Goal: Task Accomplishment & Management: Complete application form

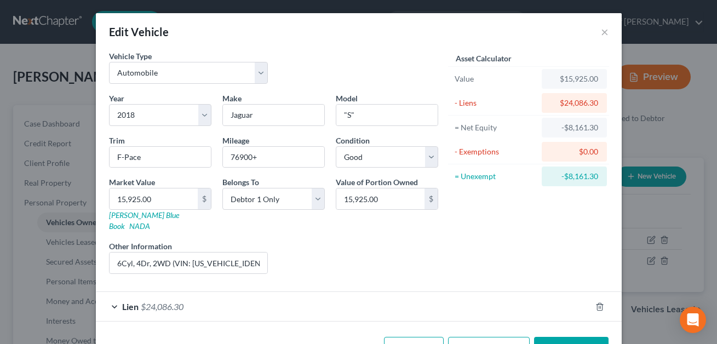
select select "0"
select select "8"
select select "2"
select select "0"
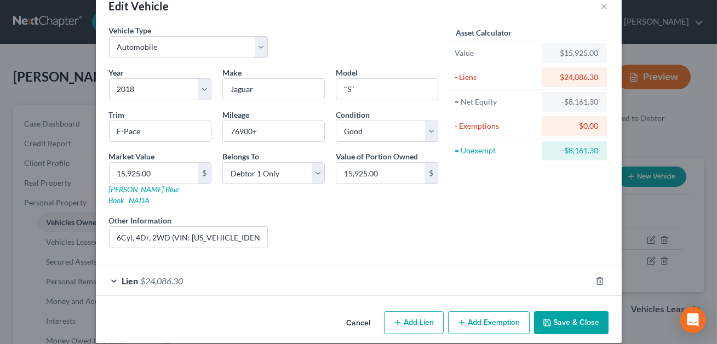
click at [570, 312] on button "Save & Close" at bounding box center [571, 322] width 74 height 23
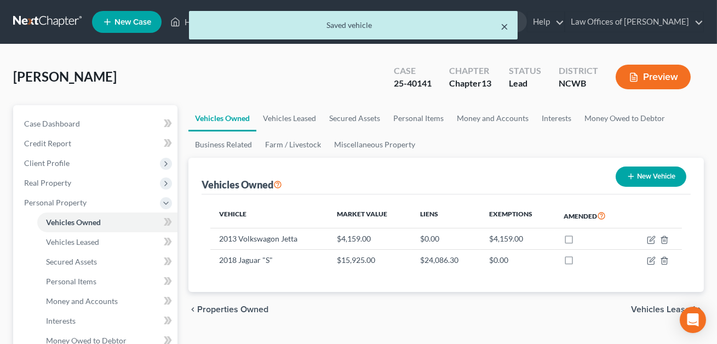
click at [506, 28] on button "×" at bounding box center [505, 26] width 8 height 13
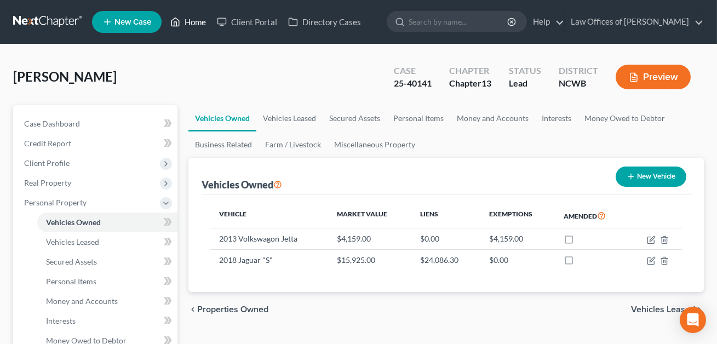
click at [196, 25] on link "Home" at bounding box center [188, 22] width 47 height 20
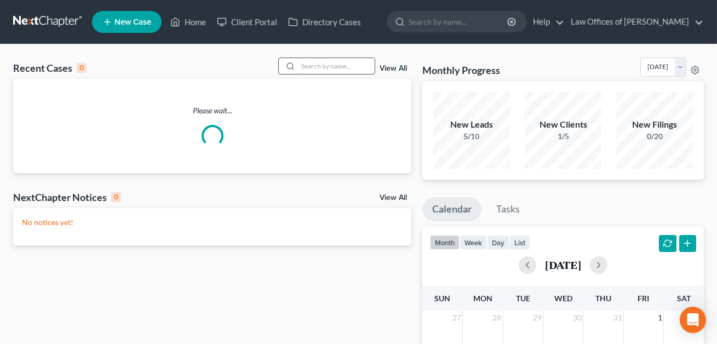
click at [314, 65] on input "search" at bounding box center [336, 66] width 77 height 16
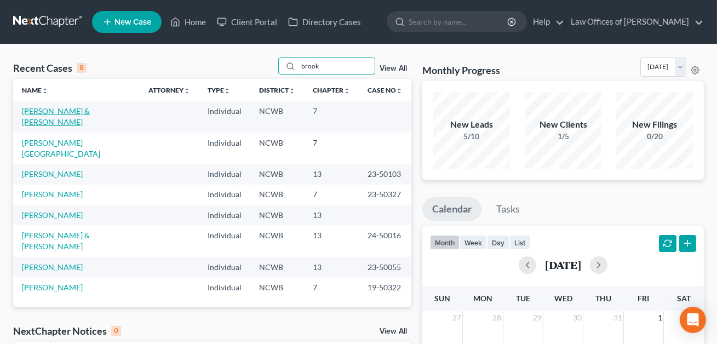
type input "brook"
click at [90, 109] on link "[PERSON_NAME] & [PERSON_NAME]" at bounding box center [56, 116] width 68 height 20
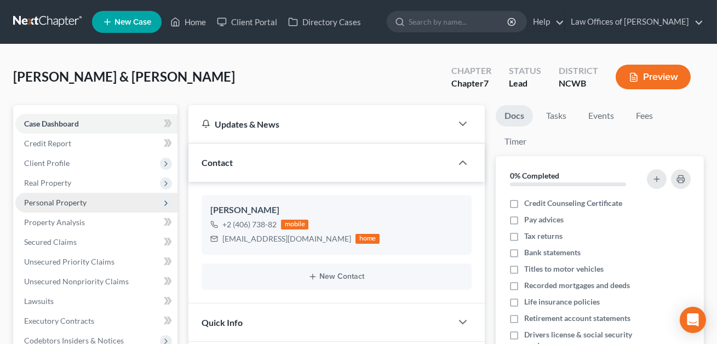
click at [62, 202] on span "Personal Property" at bounding box center [55, 202] width 62 height 9
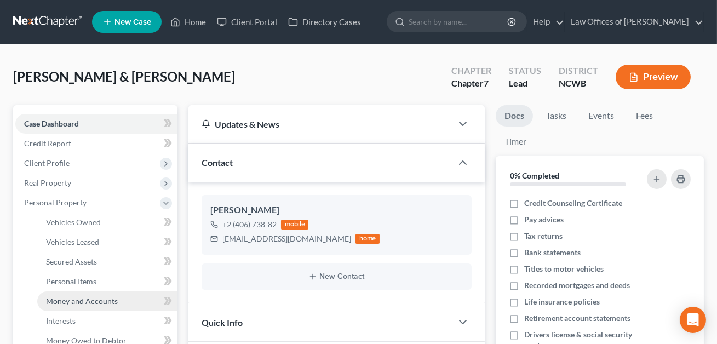
click at [60, 301] on span "Money and Accounts" at bounding box center [82, 300] width 72 height 9
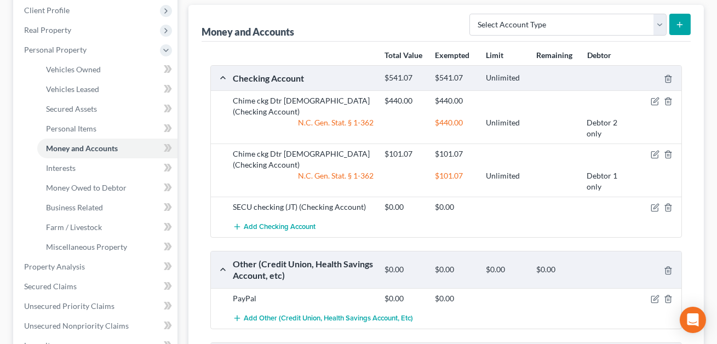
scroll to position [153, 0]
click at [96, 70] on span "Vehicles Owned" at bounding box center [73, 68] width 55 height 9
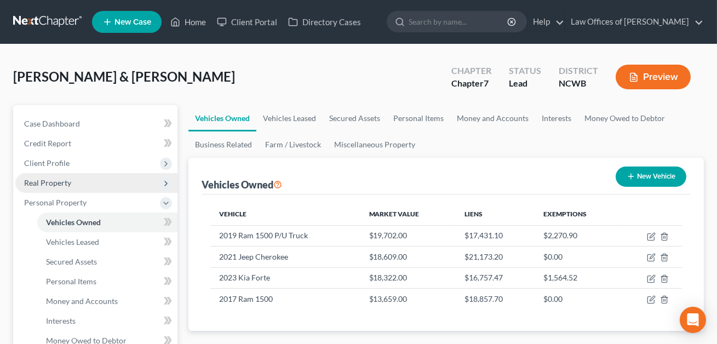
click at [58, 181] on span "Real Property" at bounding box center [47, 182] width 47 height 9
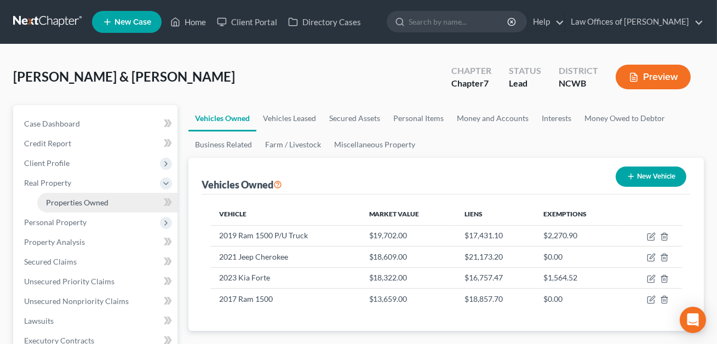
click at [67, 199] on span "Properties Owned" at bounding box center [77, 202] width 62 height 9
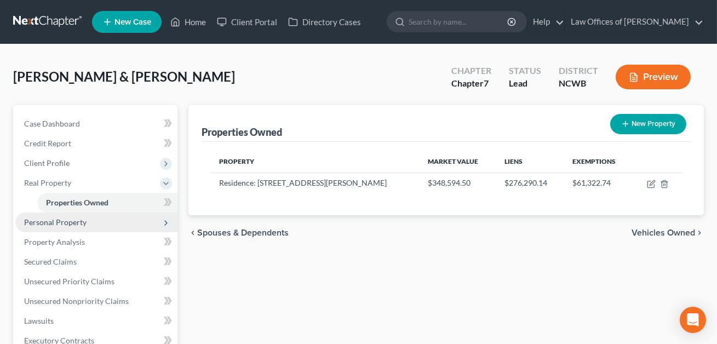
click at [52, 225] on span "Personal Property" at bounding box center [55, 221] width 62 height 9
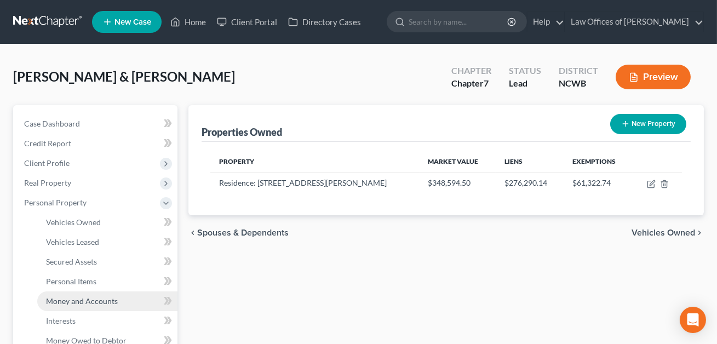
click at [89, 302] on span "Money and Accounts" at bounding box center [82, 300] width 72 height 9
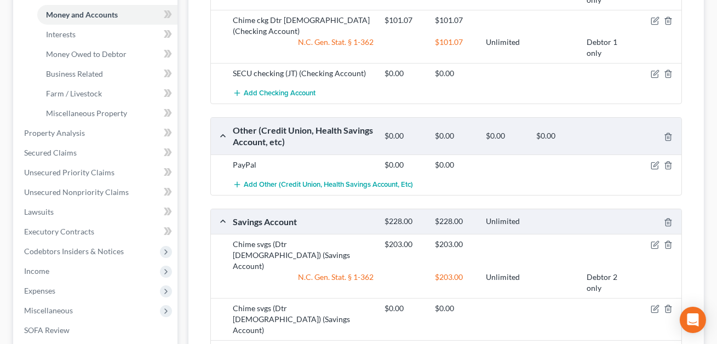
scroll to position [354, 0]
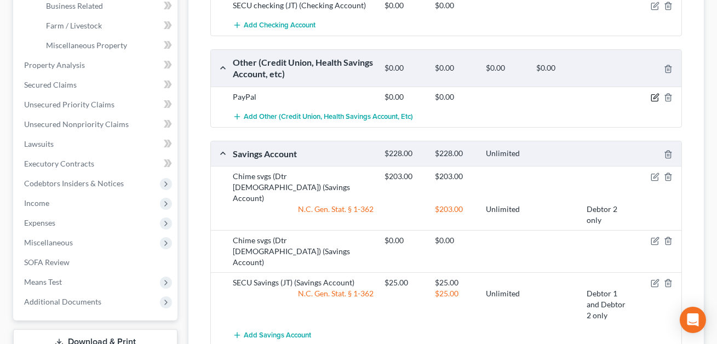
click at [655, 94] on icon "button" at bounding box center [656, 96] width 5 height 5
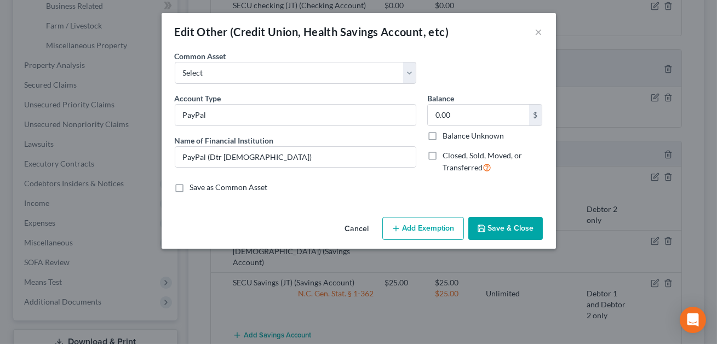
click at [507, 232] on button "Save & Close" at bounding box center [505, 228] width 74 height 23
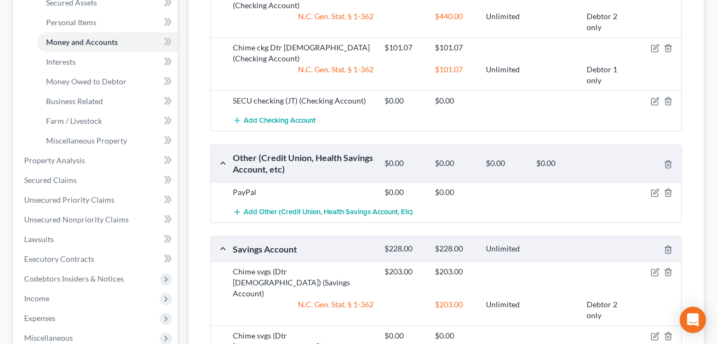
scroll to position [257, 0]
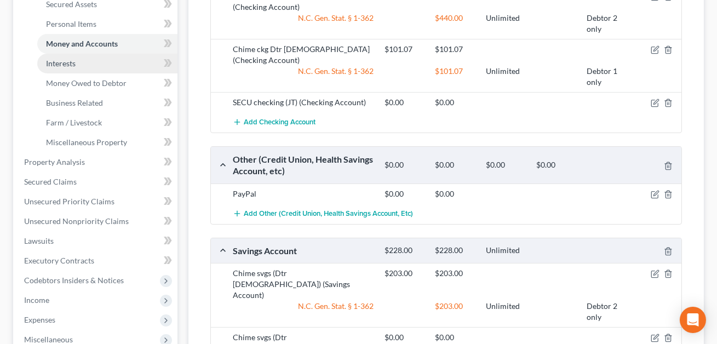
click at [66, 66] on span "Interests" at bounding box center [61, 63] width 30 height 9
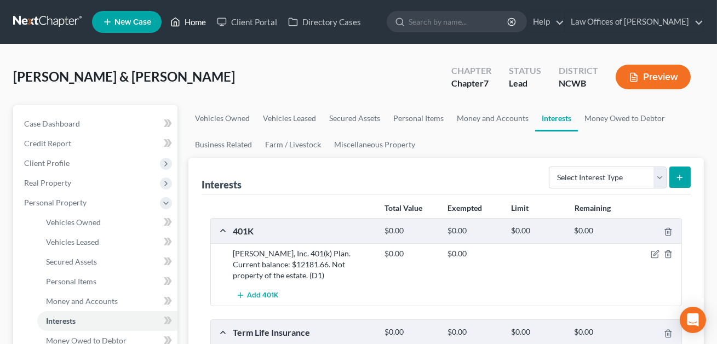
click at [196, 21] on link "Home" at bounding box center [188, 22] width 47 height 20
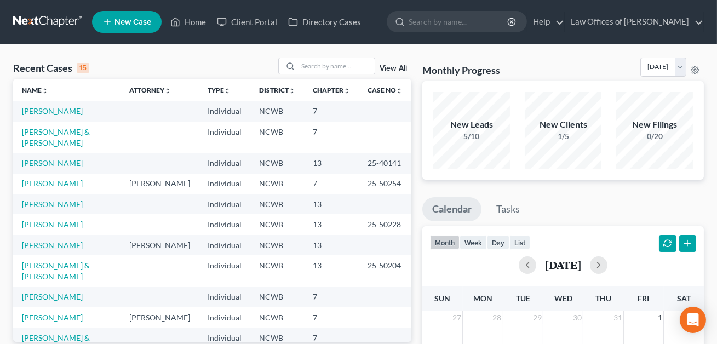
click at [56, 240] on link "[PERSON_NAME]" at bounding box center [52, 244] width 61 height 9
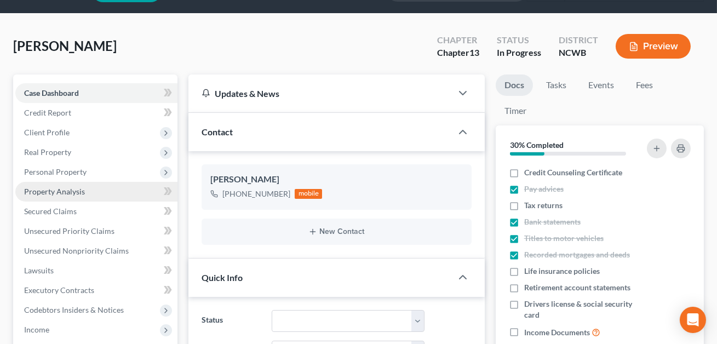
scroll to position [35, 0]
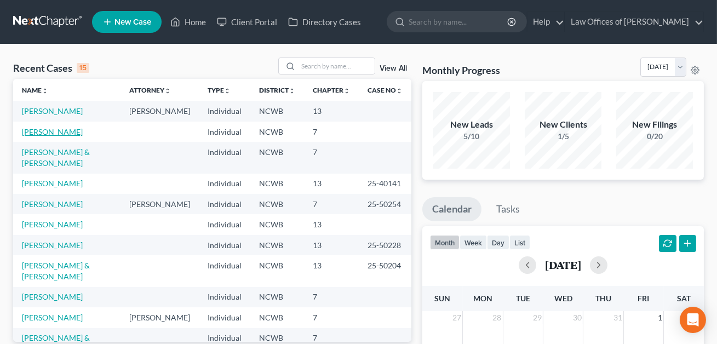
click at [56, 135] on link "[PERSON_NAME]" at bounding box center [52, 131] width 61 height 9
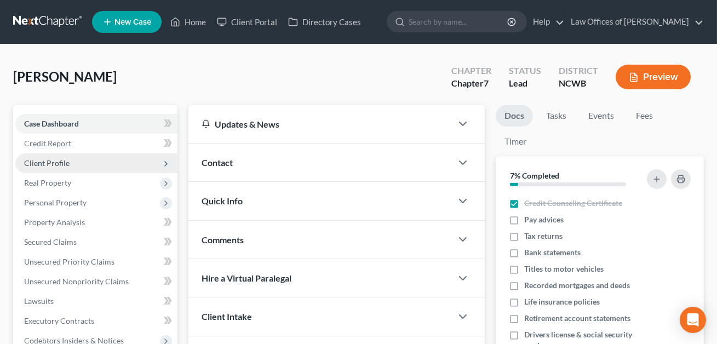
click at [59, 163] on span "Client Profile" at bounding box center [46, 162] width 45 height 9
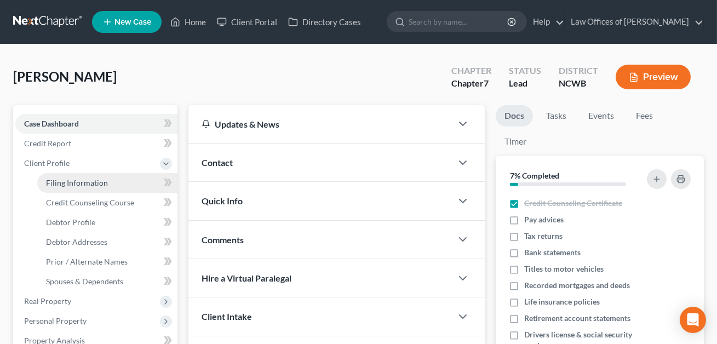
click at [60, 184] on span "Filing Information" at bounding box center [77, 182] width 62 height 9
select select "1"
select select "0"
select select "28"
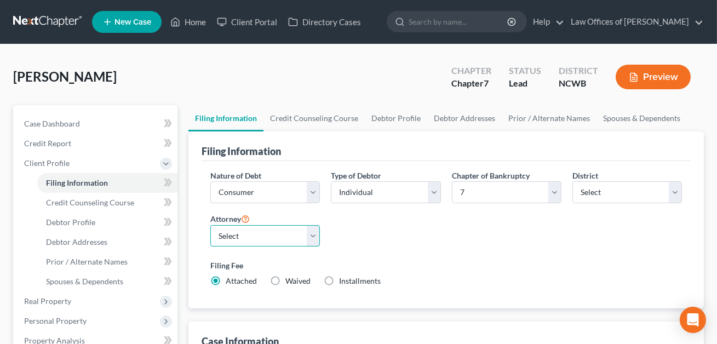
click at [315, 237] on select "Select F. [PERSON_NAME] - NCWB [PERSON_NAME] - NCWB" at bounding box center [265, 236] width 110 height 22
select select "1"
click at [93, 204] on span "Credit Counseling Course" at bounding box center [90, 202] width 88 height 9
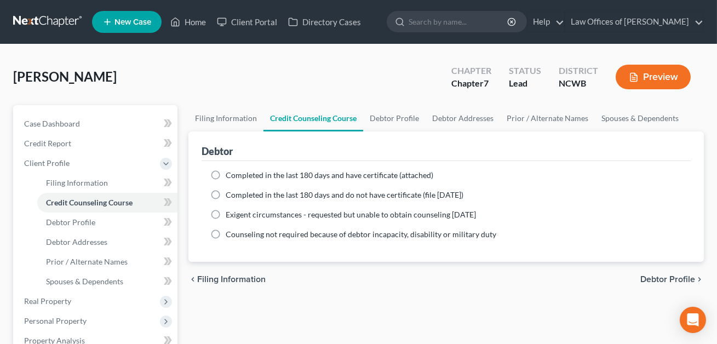
click at [226, 174] on label "Completed in the last 180 days and have certificate (attached)" at bounding box center [330, 175] width 208 height 11
click at [230, 174] on input "Completed in the last 180 days and have certificate (attached)" at bounding box center [233, 173] width 7 height 7
radio input "true"
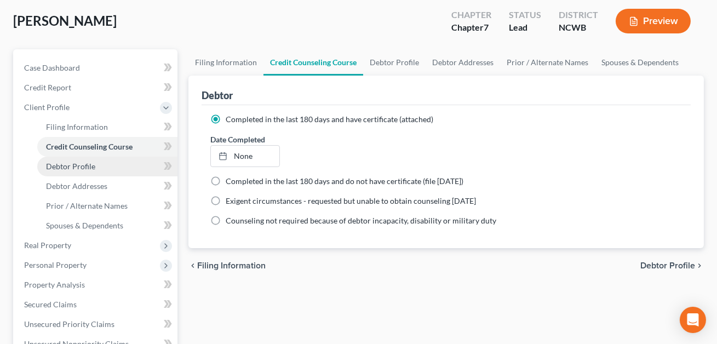
scroll to position [58, 0]
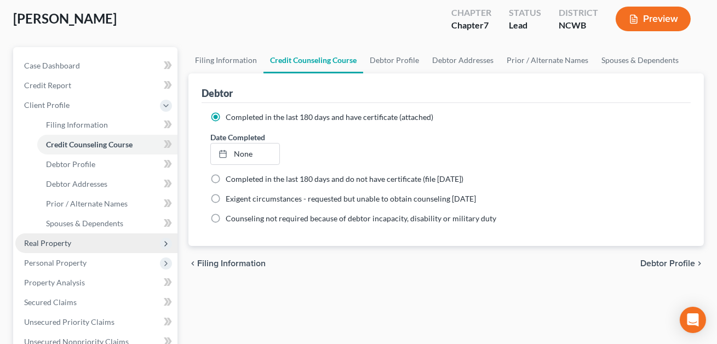
click at [58, 239] on span "Real Property" at bounding box center [47, 242] width 47 height 9
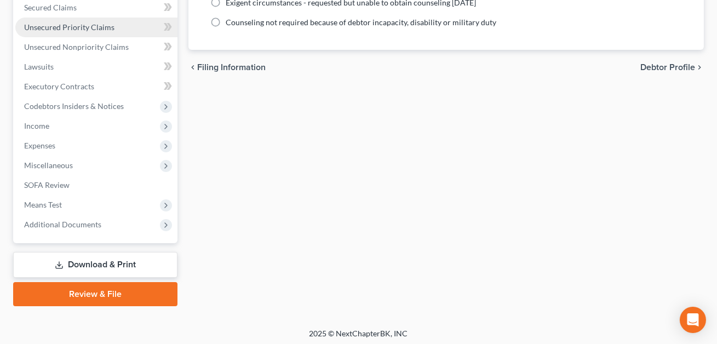
scroll to position [256, 0]
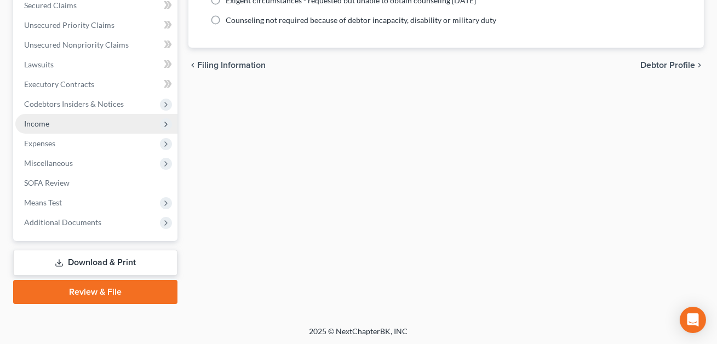
click at [44, 122] on span "Income" at bounding box center [36, 123] width 25 height 9
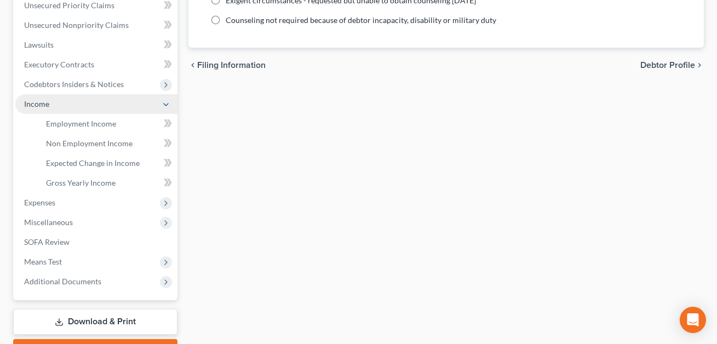
scroll to position [236, 0]
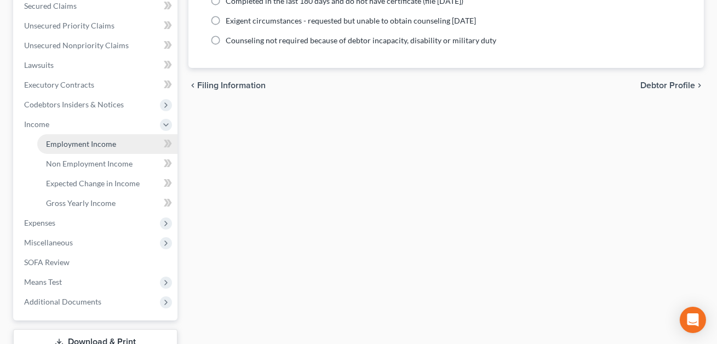
click at [87, 141] on span "Employment Income" at bounding box center [81, 143] width 70 height 9
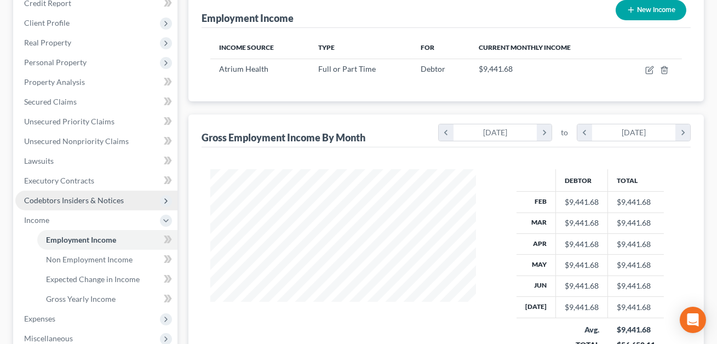
scroll to position [95, 0]
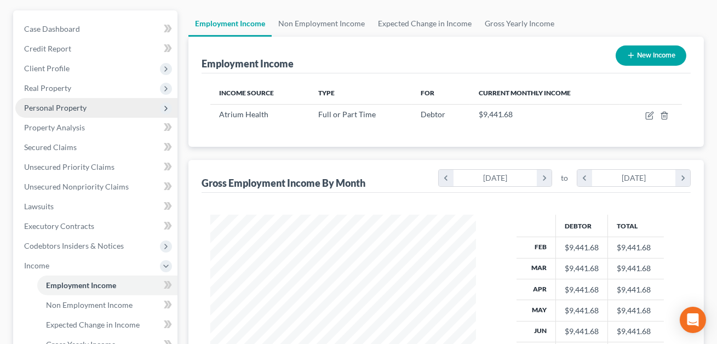
click at [59, 109] on span "Personal Property" at bounding box center [55, 107] width 62 height 9
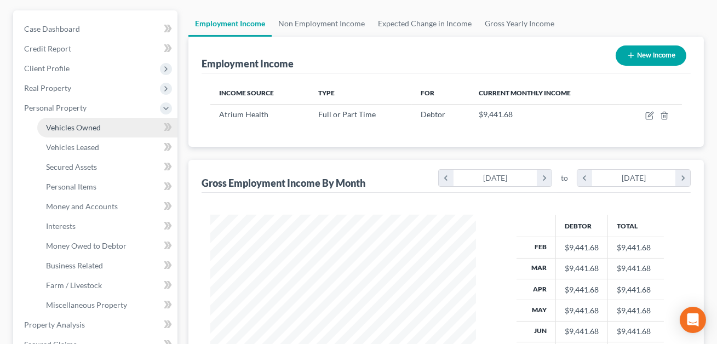
click at [65, 127] on span "Vehicles Owned" at bounding box center [73, 127] width 55 height 9
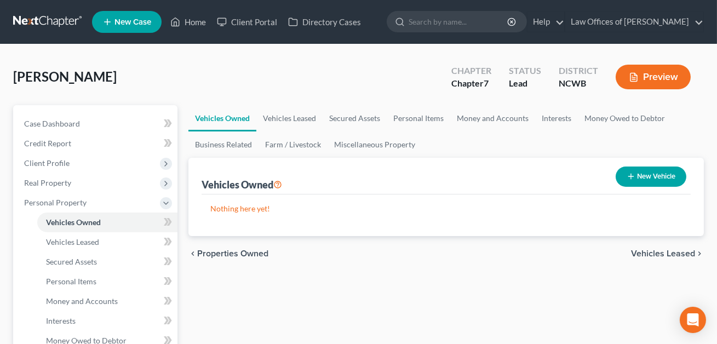
click at [655, 171] on button "New Vehicle" at bounding box center [651, 177] width 71 height 20
select select "0"
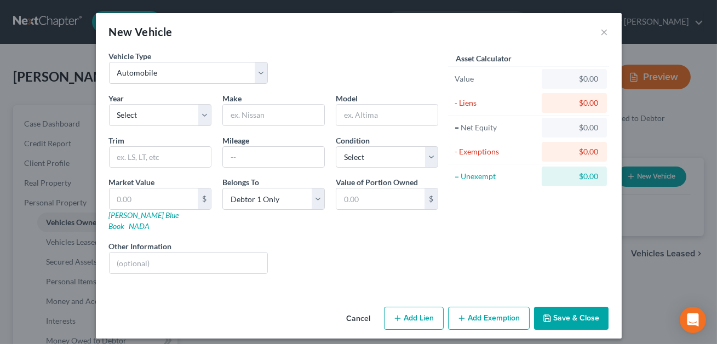
click at [359, 308] on button "Cancel" at bounding box center [359, 319] width 42 height 22
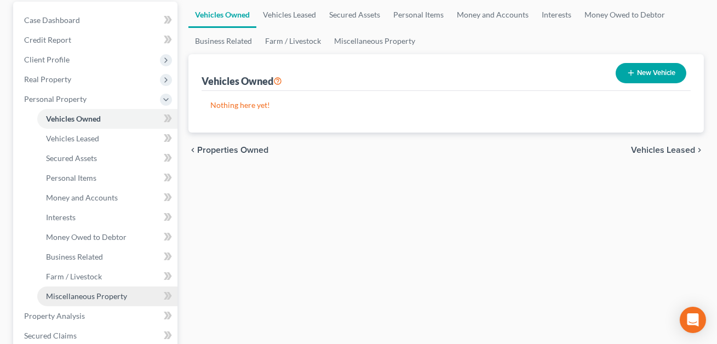
scroll to position [205, 0]
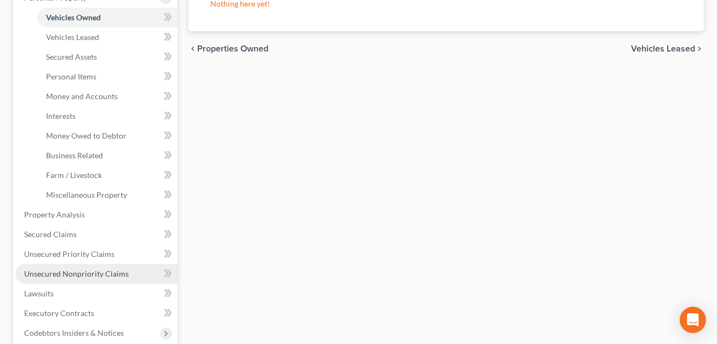
click at [95, 274] on span "Unsecured Nonpriority Claims" at bounding box center [76, 273] width 105 height 9
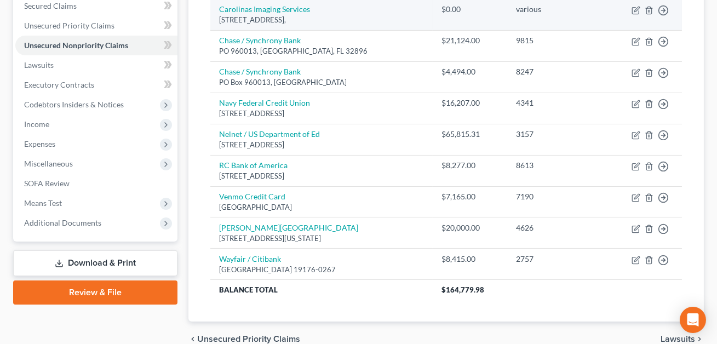
scroll to position [287, 0]
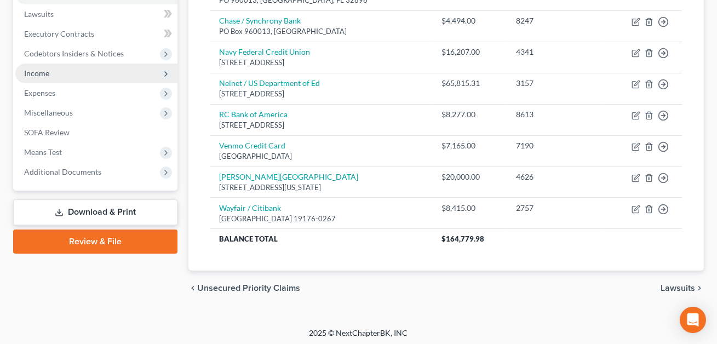
click at [51, 75] on span "Income" at bounding box center [96, 74] width 162 height 20
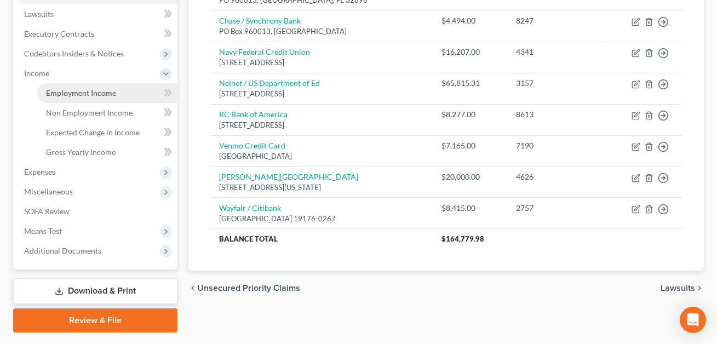
click at [57, 90] on span "Employment Income" at bounding box center [81, 92] width 70 height 9
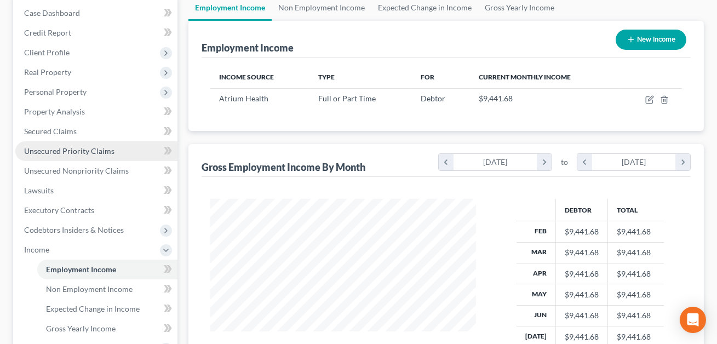
scroll to position [210, 0]
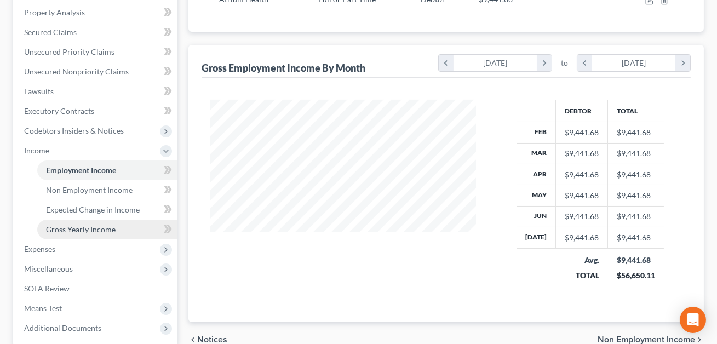
click at [94, 230] on span "Gross Yearly Income" at bounding box center [81, 229] width 70 height 9
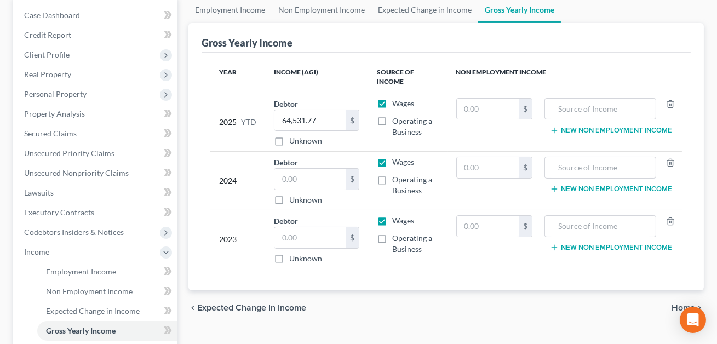
scroll to position [111, 0]
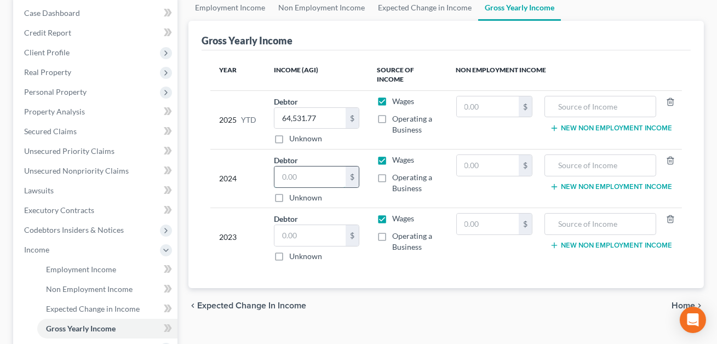
click at [287, 174] on input "text" at bounding box center [309, 177] width 71 height 21
type input "1.00"
click at [285, 232] on input "text" at bounding box center [309, 235] width 71 height 21
type input "1.00"
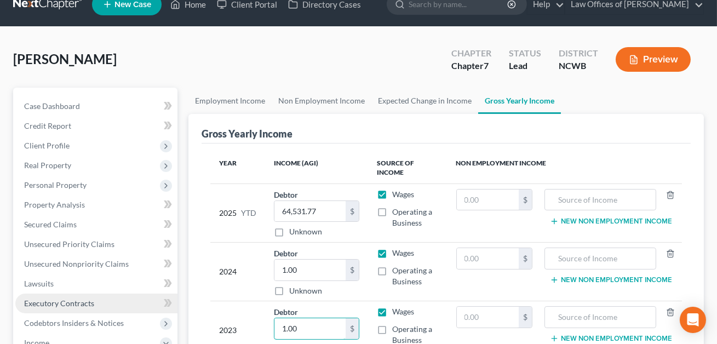
scroll to position [0, 0]
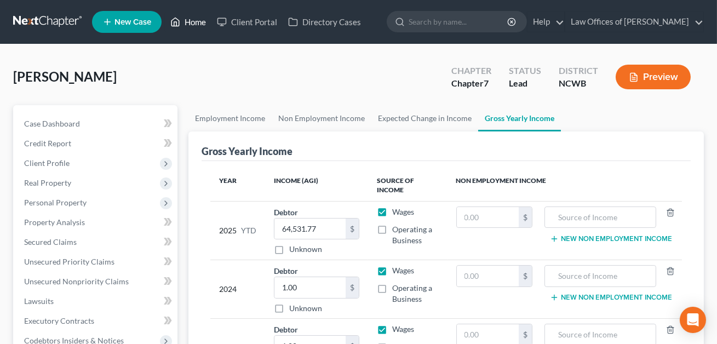
click at [198, 22] on link "Home" at bounding box center [188, 22] width 47 height 20
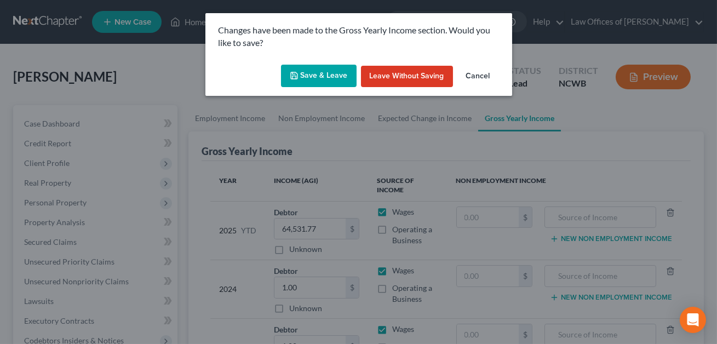
click at [317, 76] on button "Save & Leave" at bounding box center [319, 76] width 76 height 23
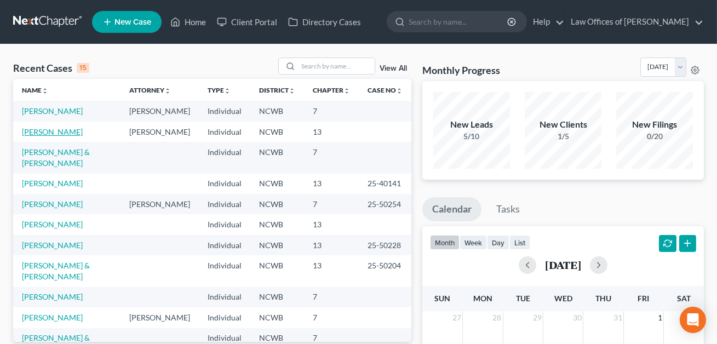
click at [49, 133] on link "[PERSON_NAME]" at bounding box center [52, 131] width 61 height 9
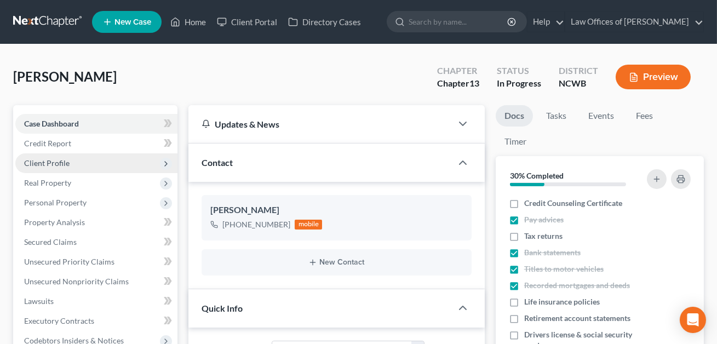
click at [52, 164] on span "Client Profile" at bounding box center [46, 162] width 45 height 9
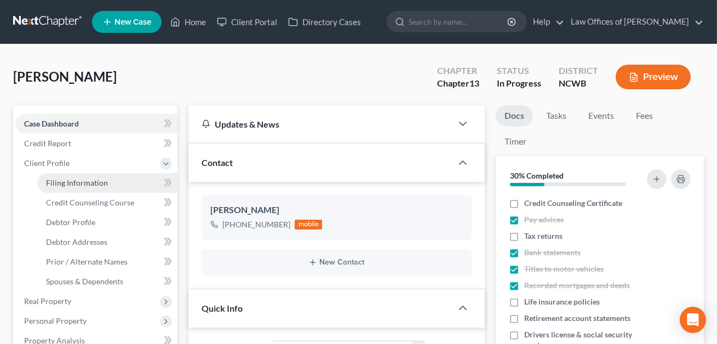
click at [56, 184] on span "Filing Information" at bounding box center [77, 182] width 62 height 9
select select "1"
select select "0"
select select "3"
select select "59"
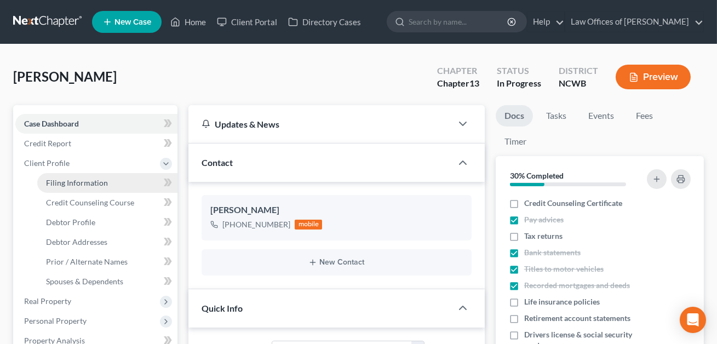
select select "1"
select select "28"
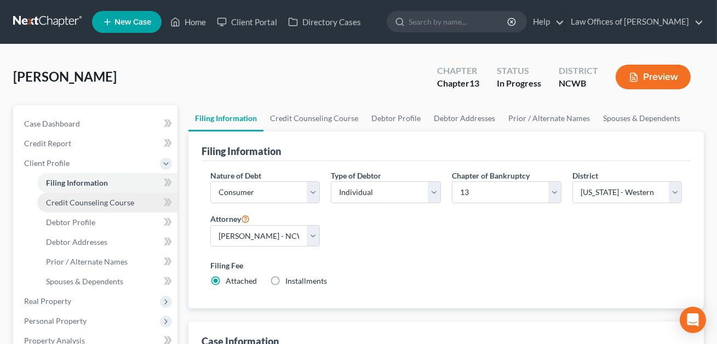
click at [99, 202] on span "Credit Counseling Course" at bounding box center [90, 202] width 88 height 9
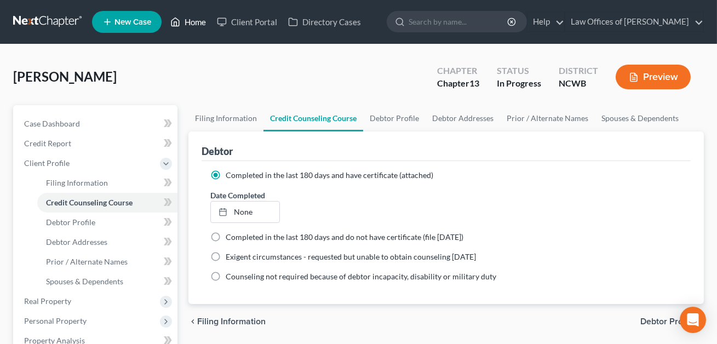
click at [194, 26] on link "Home" at bounding box center [188, 22] width 47 height 20
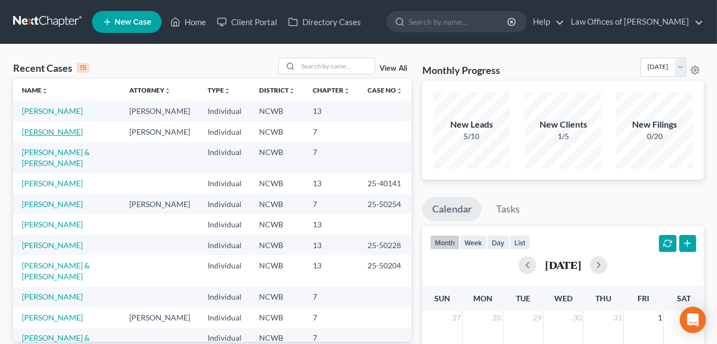
click at [49, 135] on link "[PERSON_NAME]" at bounding box center [52, 131] width 61 height 9
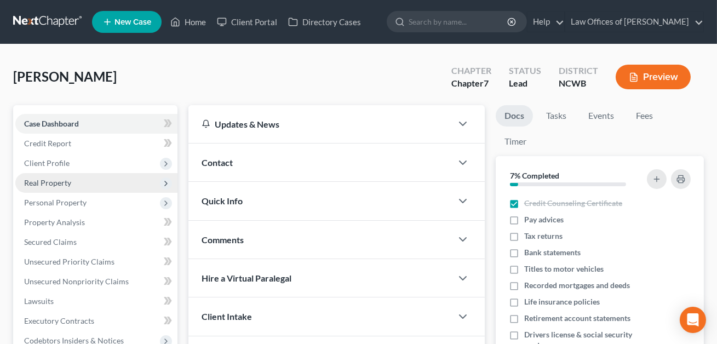
click at [46, 182] on span "Real Property" at bounding box center [47, 182] width 47 height 9
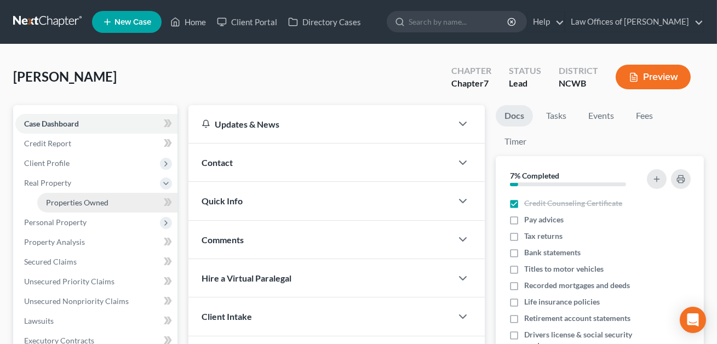
click at [77, 203] on span "Properties Owned" at bounding box center [77, 202] width 62 height 9
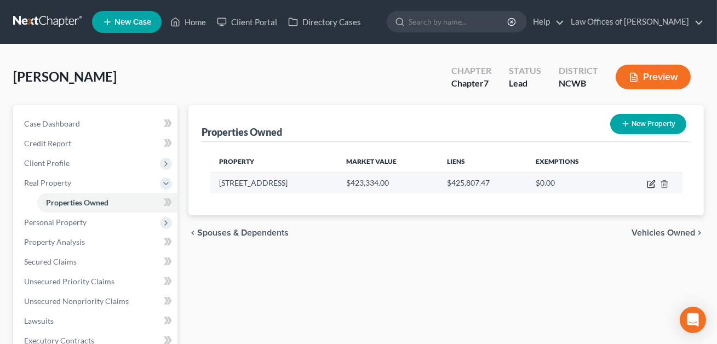
click at [651, 184] on icon "button" at bounding box center [651, 184] width 9 height 9
select select "28"
select select "3"
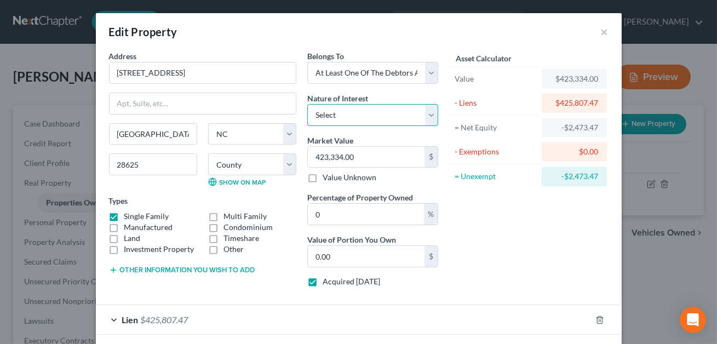
click at [351, 117] on select "Select Fee Simple Joint Tenant Life Estate Equitable Interest Future Interest T…" at bounding box center [372, 115] width 131 height 22
select select "5"
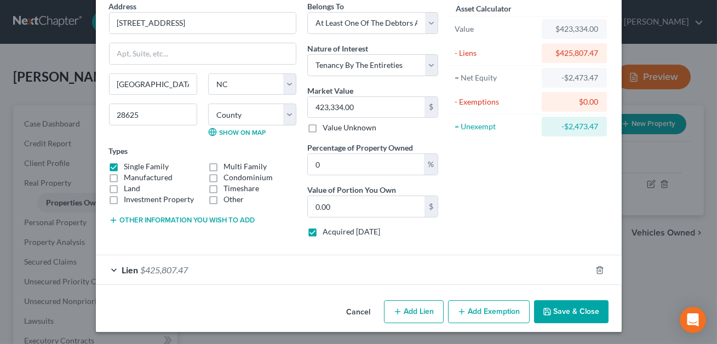
click at [444, 255] on div "Lien $425,807.47" at bounding box center [343, 269] width 495 height 29
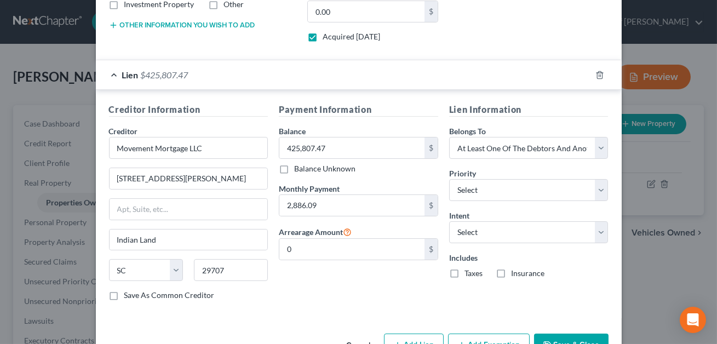
scroll to position [278, 0]
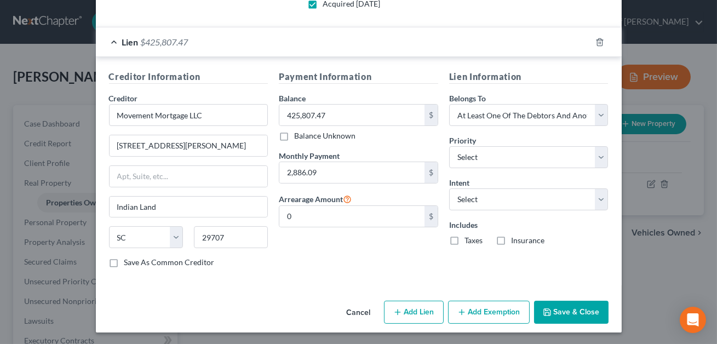
click at [560, 308] on button "Save & Close" at bounding box center [571, 312] width 74 height 23
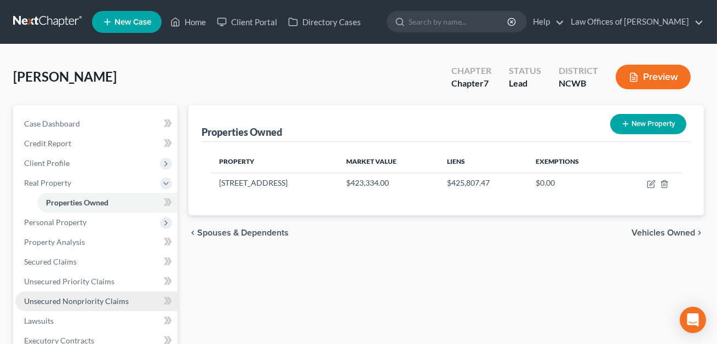
click at [99, 301] on span "Unsecured Nonpriority Claims" at bounding box center [76, 300] width 105 height 9
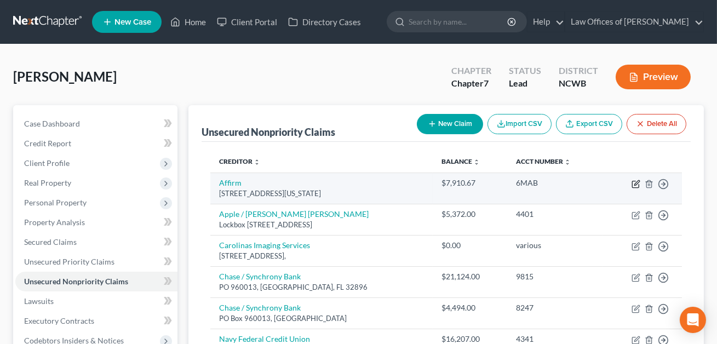
click at [637, 184] on icon "button" at bounding box center [636, 184] width 9 height 9
select select "4"
select select "0"
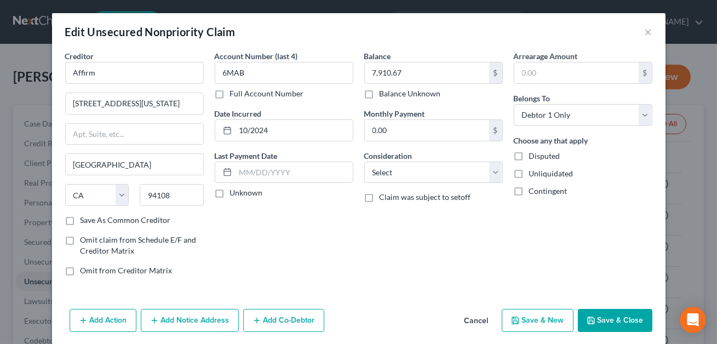
scroll to position [40, 0]
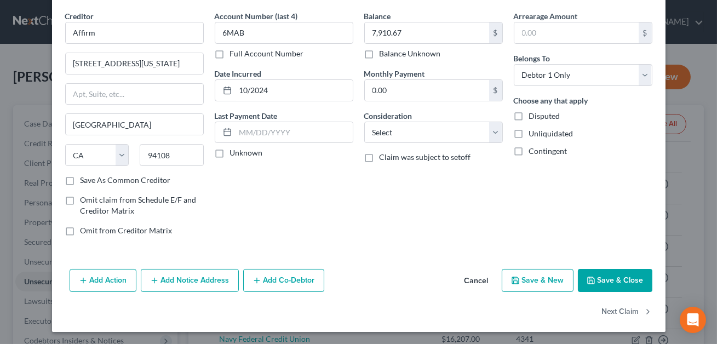
click at [607, 281] on button "Save & Close" at bounding box center [615, 280] width 74 height 23
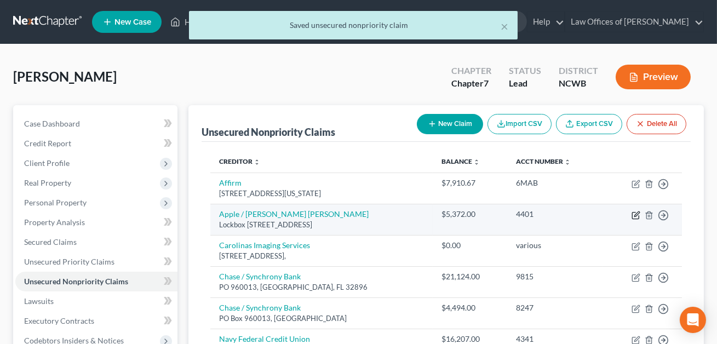
click at [637, 215] on icon "button" at bounding box center [636, 215] width 9 height 9
select select "39"
select select "0"
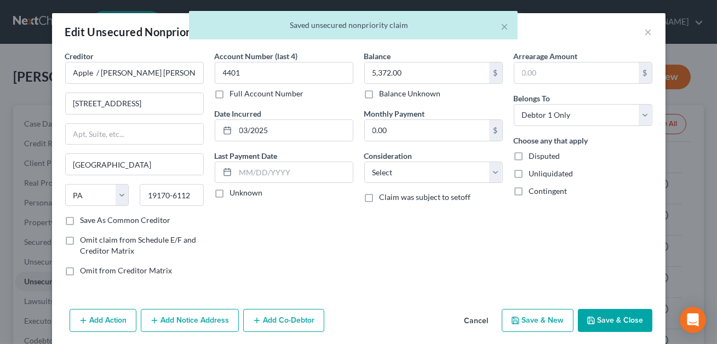
click at [607, 324] on button "Save & Close" at bounding box center [615, 320] width 74 height 23
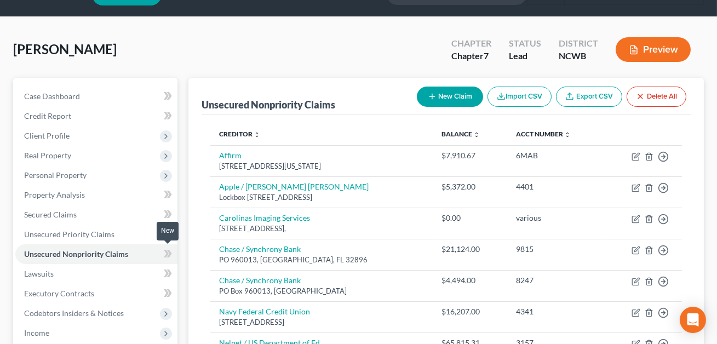
scroll to position [0, 0]
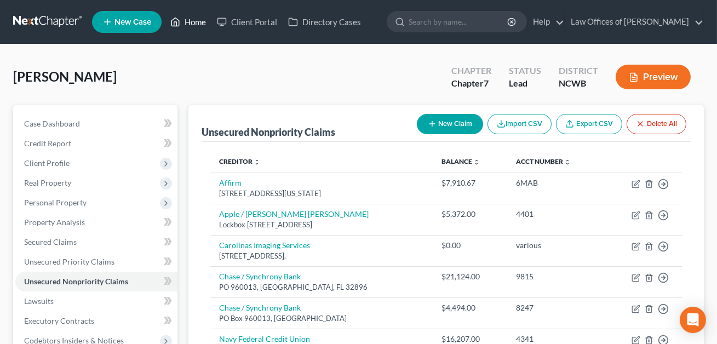
click at [190, 22] on link "Home" at bounding box center [188, 22] width 47 height 20
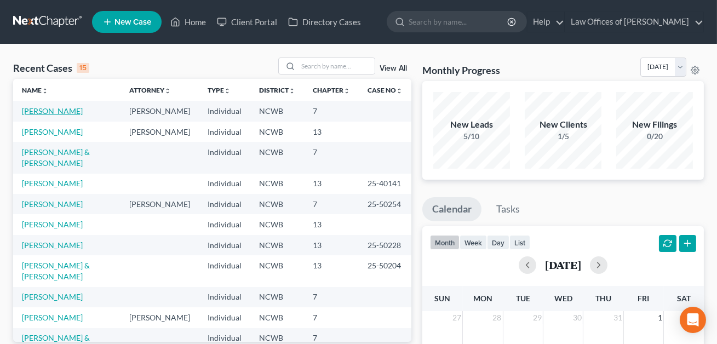
click at [53, 114] on link "[PERSON_NAME]" at bounding box center [52, 110] width 61 height 9
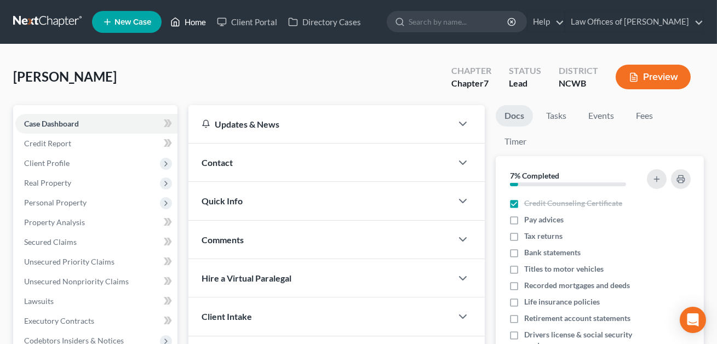
click at [196, 24] on link "Home" at bounding box center [188, 22] width 47 height 20
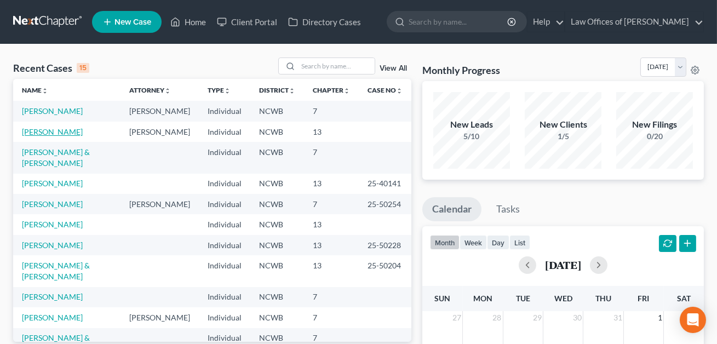
click at [48, 133] on link "[PERSON_NAME]" at bounding box center [52, 131] width 61 height 9
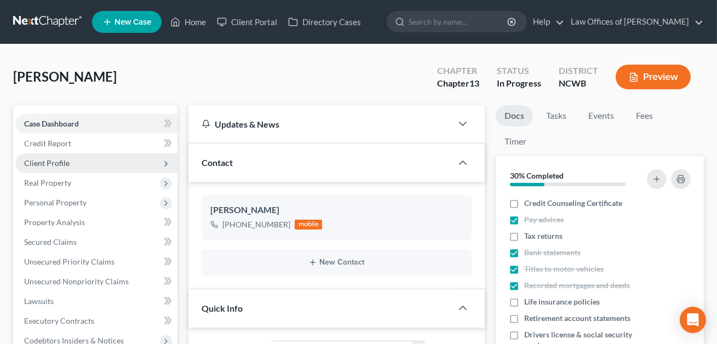
click at [47, 160] on span "Client Profile" at bounding box center [46, 162] width 45 height 9
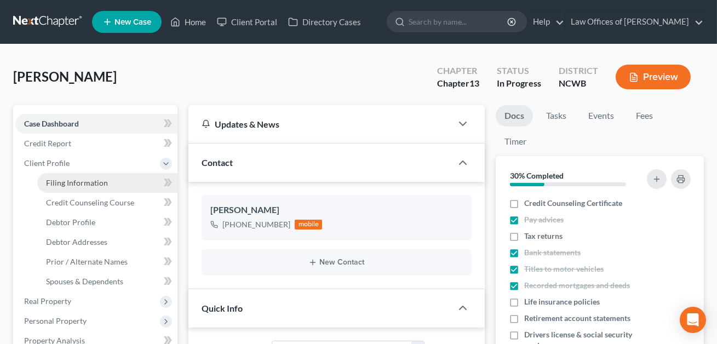
click at [64, 182] on span "Filing Information" at bounding box center [77, 182] width 62 height 9
select select "1"
select select "0"
select select "3"
select select "59"
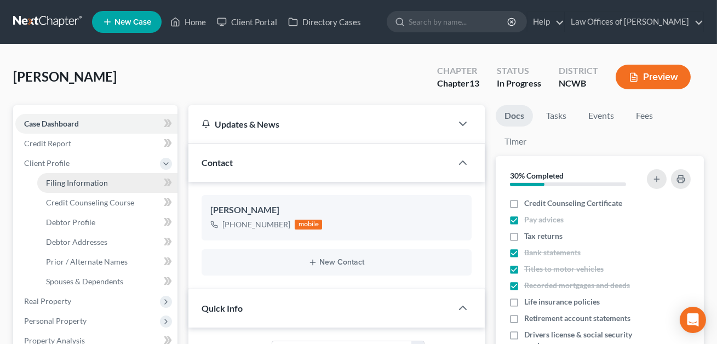
select select "1"
select select "28"
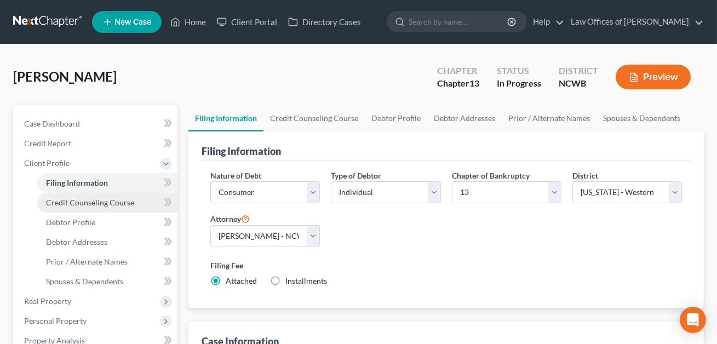
click at [65, 202] on span "Credit Counseling Course" at bounding box center [90, 202] width 88 height 9
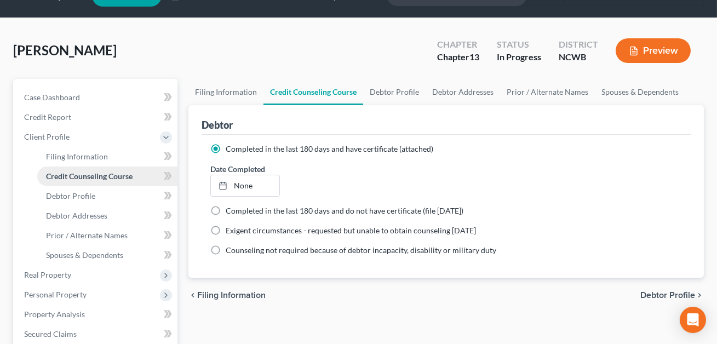
scroll to position [30, 0]
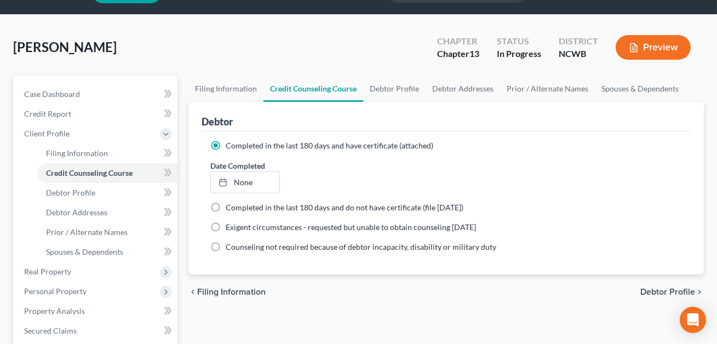
click at [652, 51] on button "Preview" at bounding box center [653, 47] width 75 height 25
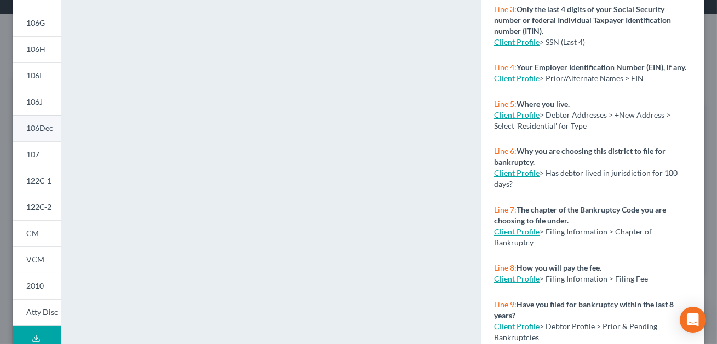
scroll to position [211, 0]
click at [42, 124] on span "106Dec" at bounding box center [39, 128] width 27 height 9
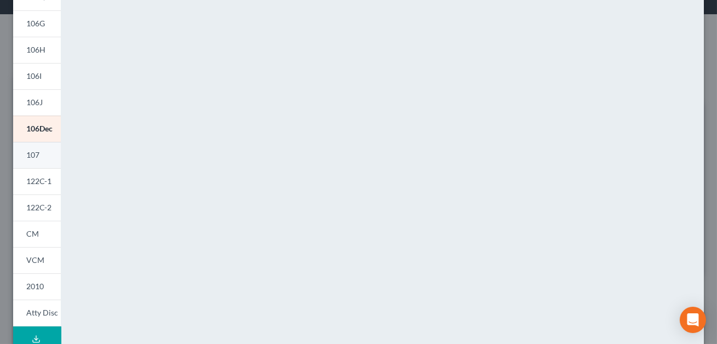
click at [31, 157] on span "107" at bounding box center [32, 154] width 13 height 9
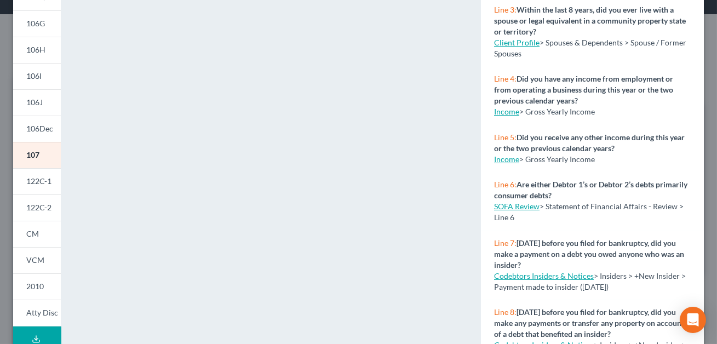
scroll to position [0, 0]
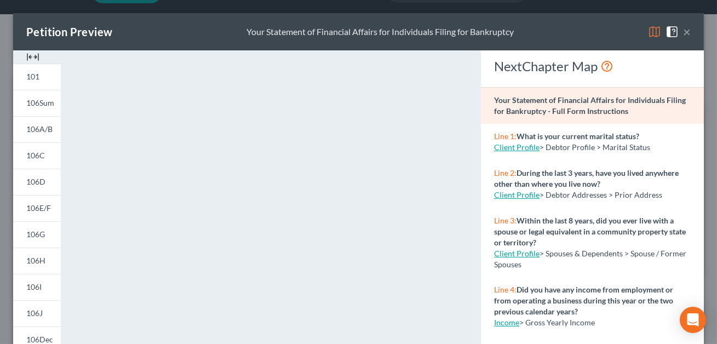
click at [687, 34] on button "×" at bounding box center [687, 31] width 8 height 13
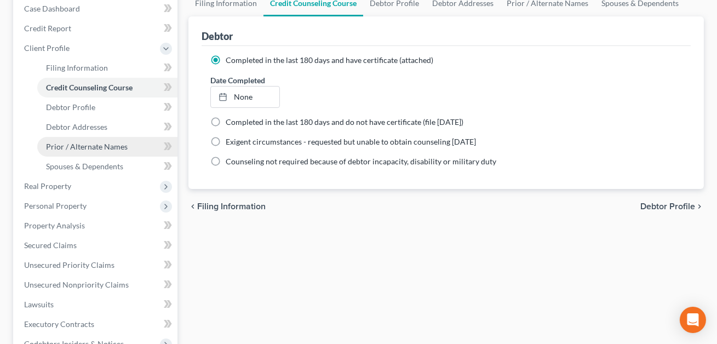
scroll to position [185, 0]
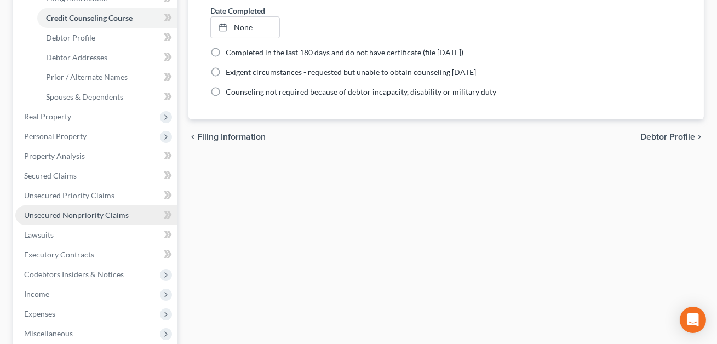
click at [76, 214] on span "Unsecured Nonpriority Claims" at bounding box center [76, 214] width 105 height 9
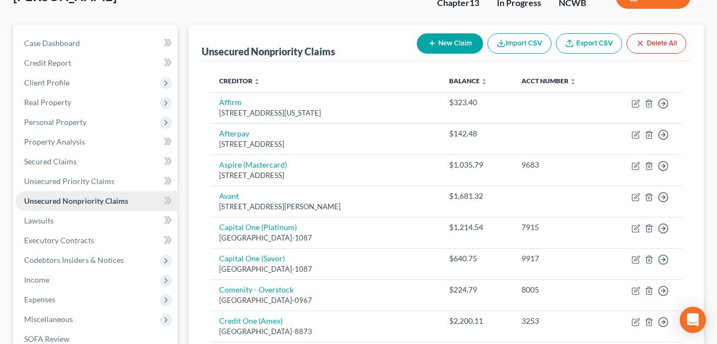
scroll to position [192, 0]
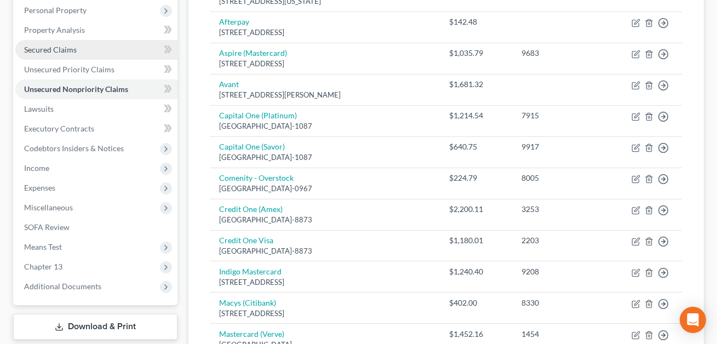
click at [56, 49] on span "Secured Claims" at bounding box center [50, 49] width 53 height 9
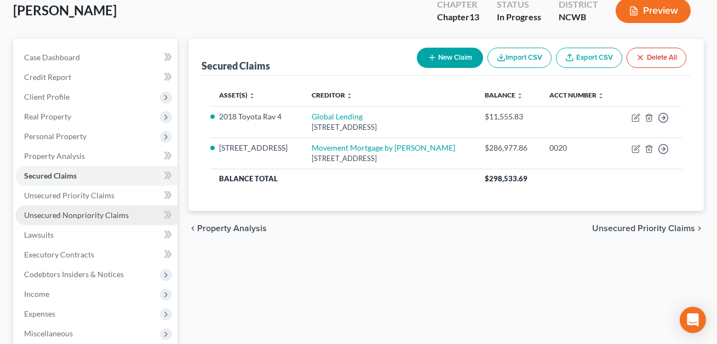
scroll to position [148, 0]
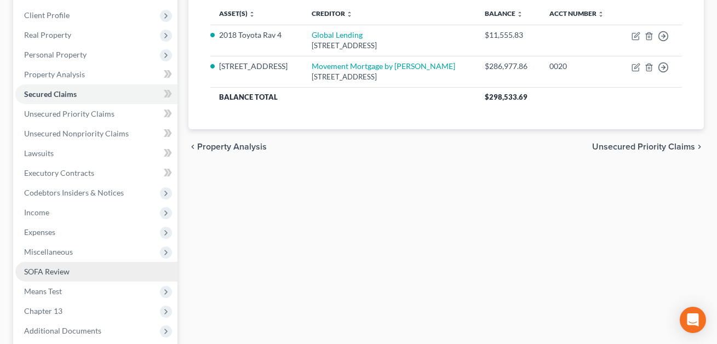
click at [50, 274] on span "SOFA Review" at bounding box center [46, 271] width 45 height 9
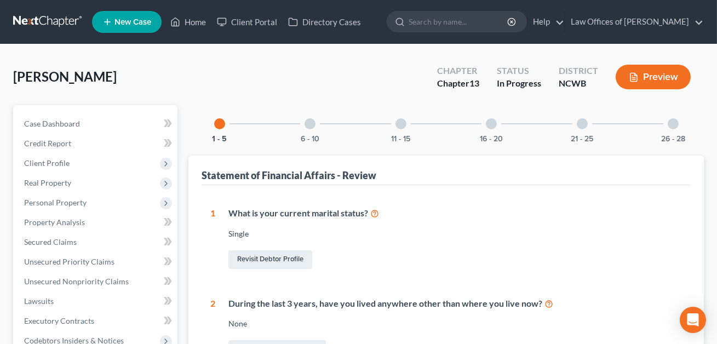
click at [310, 124] on div at bounding box center [310, 123] width 11 height 11
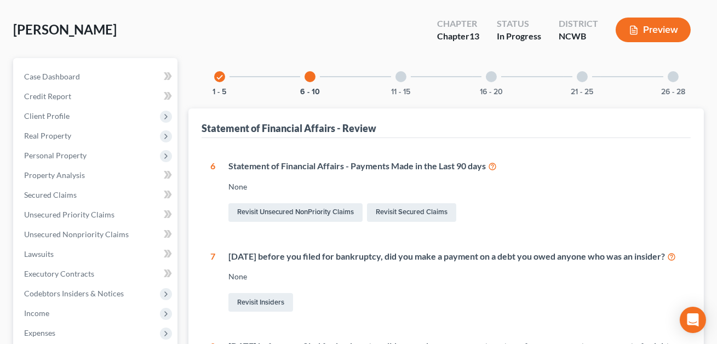
scroll to position [47, 0]
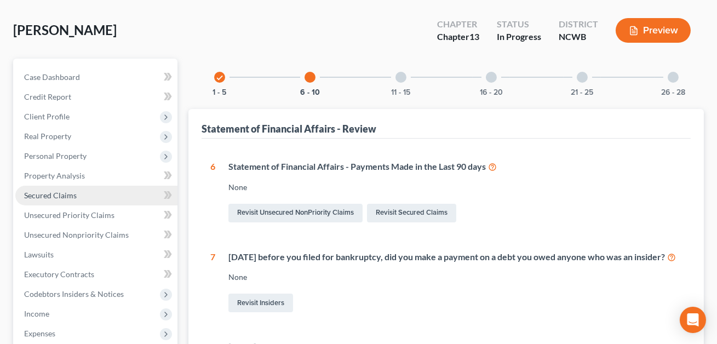
click at [66, 193] on span "Secured Claims" at bounding box center [50, 195] width 53 height 9
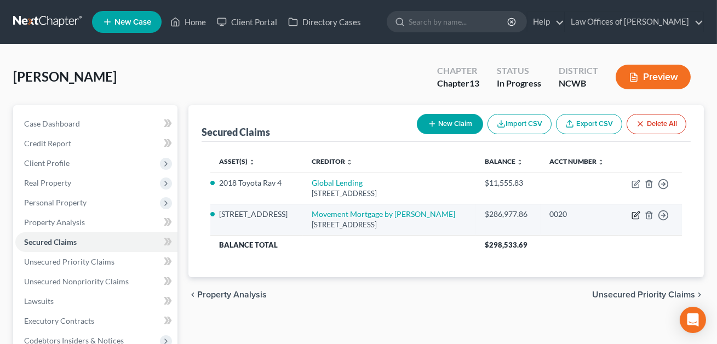
click at [636, 216] on icon "button" at bounding box center [636, 215] width 9 height 9
select select "15"
select select "0"
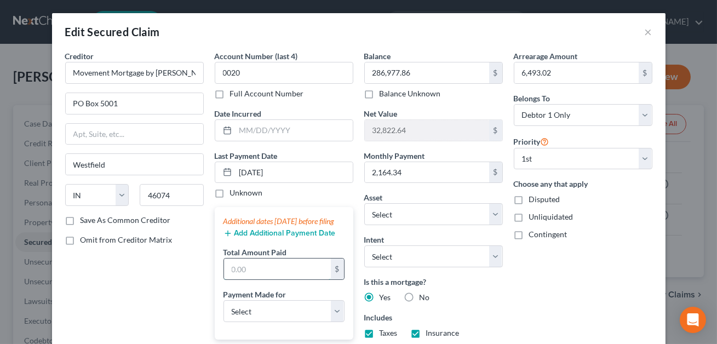
click at [254, 279] on input "text" at bounding box center [277, 269] width 107 height 21
type input "1,550.81"
click at [260, 319] on select "Select Car Credit Card Loan Repayment Mortgage Other Suppliers Or Vendors" at bounding box center [283, 311] width 121 height 22
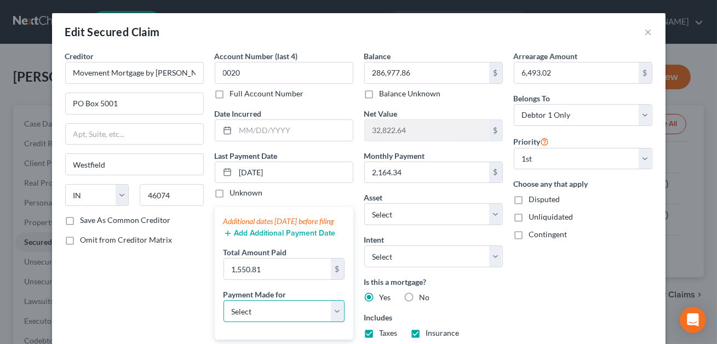
select select "3"
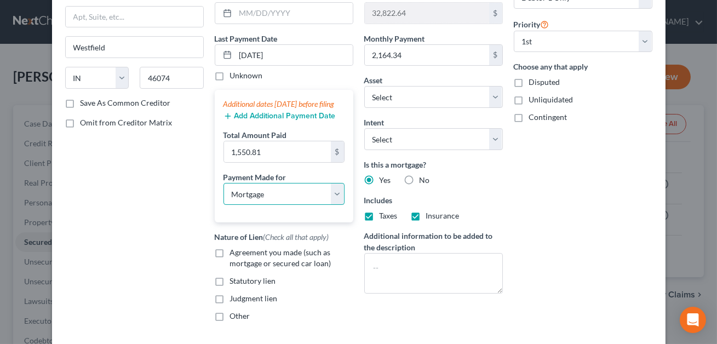
scroll to position [214, 0]
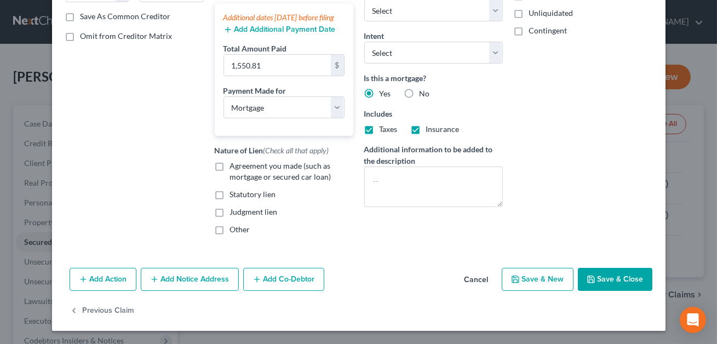
click at [230, 161] on label "Agreement you made (such as mortgage or secured car loan)" at bounding box center [291, 172] width 123 height 22
click at [234, 161] on input "Agreement you made (such as mortgage or secured car loan)" at bounding box center [237, 164] width 7 height 7
checkbox input "true"
click at [610, 280] on button "Save & Close" at bounding box center [615, 279] width 74 height 23
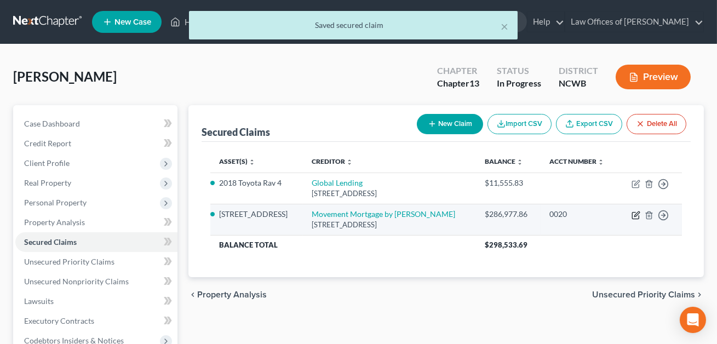
click at [636, 215] on icon "button" at bounding box center [636, 213] width 5 height 5
select select "15"
select select "3"
select select "0"
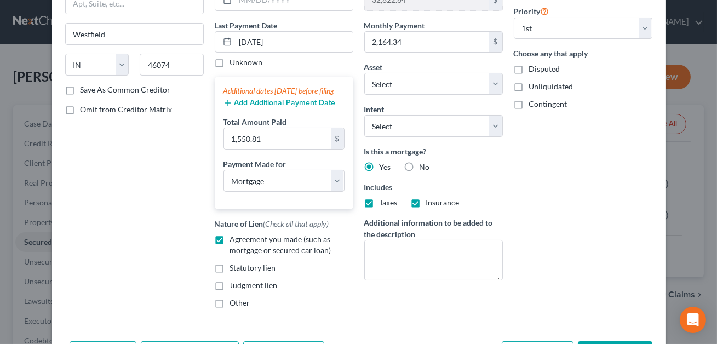
scroll to position [170, 0]
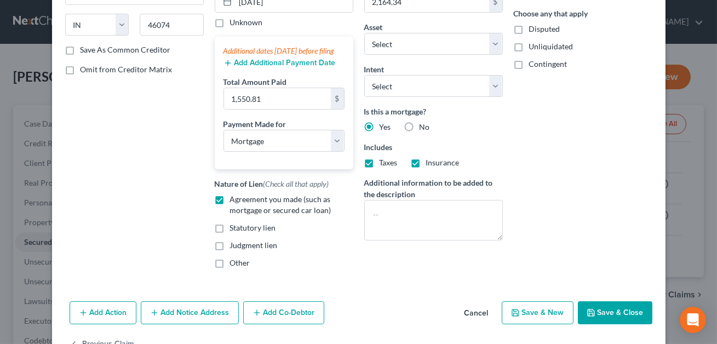
click at [628, 324] on button "Save & Close" at bounding box center [615, 312] width 74 height 23
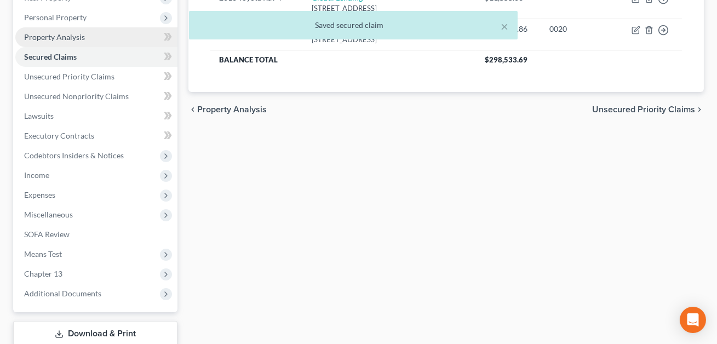
scroll to position [256, 0]
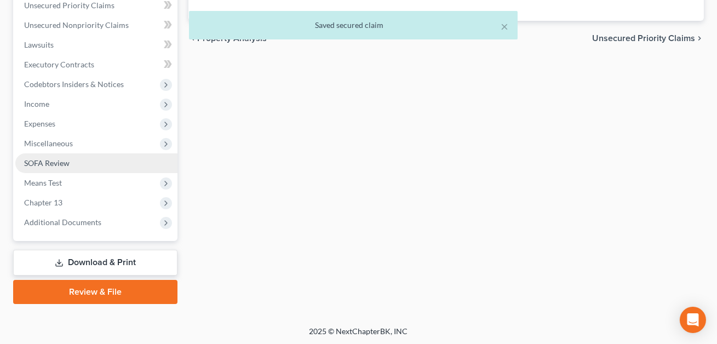
click at [65, 162] on span "SOFA Review" at bounding box center [46, 162] width 45 height 9
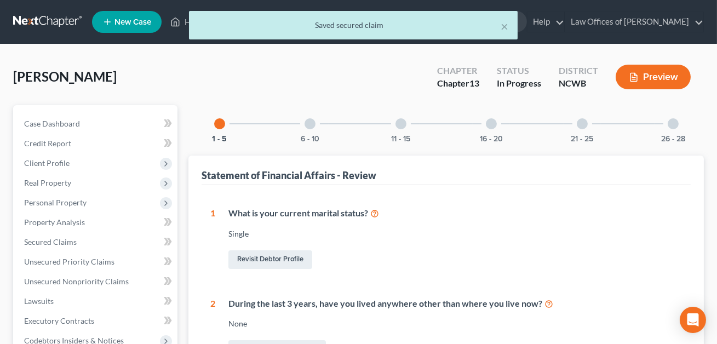
click at [655, 75] on button "Preview" at bounding box center [653, 77] width 75 height 25
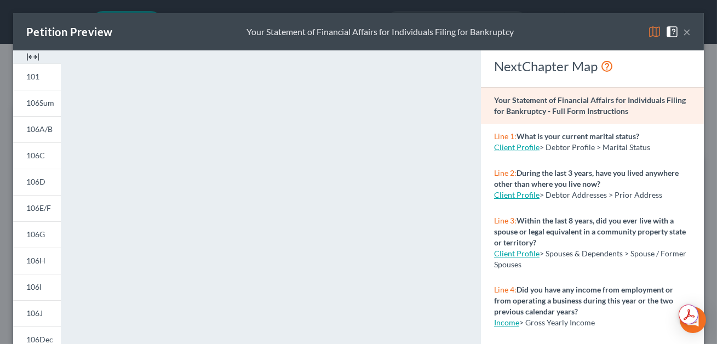
click at [684, 33] on button "×" at bounding box center [687, 31] width 8 height 13
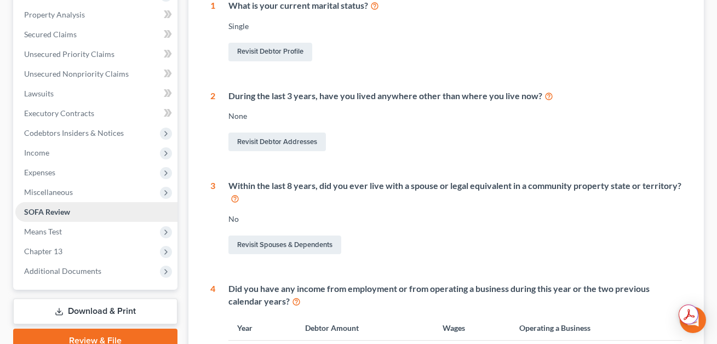
scroll to position [13, 0]
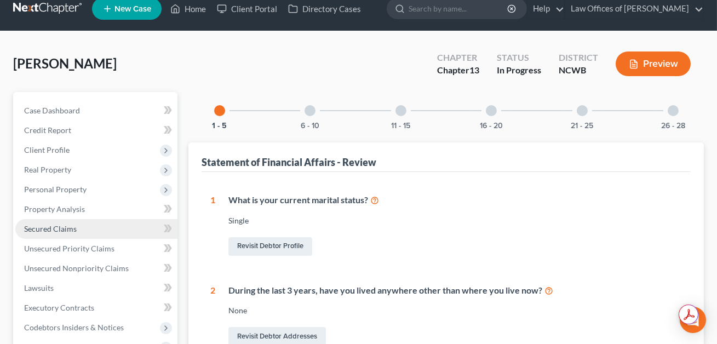
click at [61, 228] on span "Secured Claims" at bounding box center [50, 228] width 53 height 9
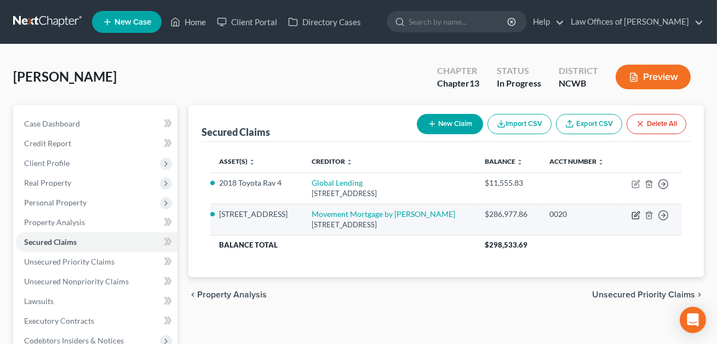
click at [637, 214] on icon "button" at bounding box center [636, 215] width 9 height 9
select select "15"
select select "3"
select select "0"
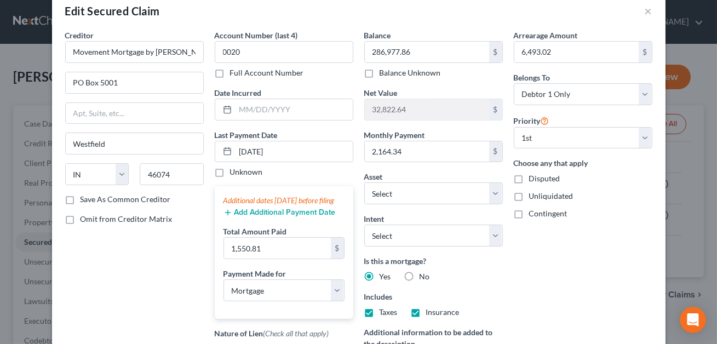
scroll to position [214, 0]
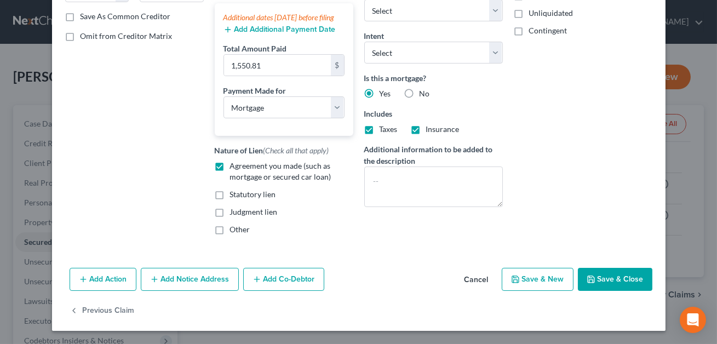
click at [604, 279] on button "Save & Close" at bounding box center [615, 279] width 74 height 23
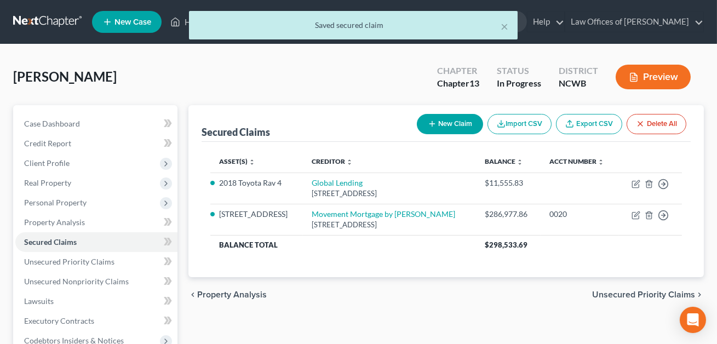
click at [667, 78] on button "Preview" at bounding box center [653, 77] width 75 height 25
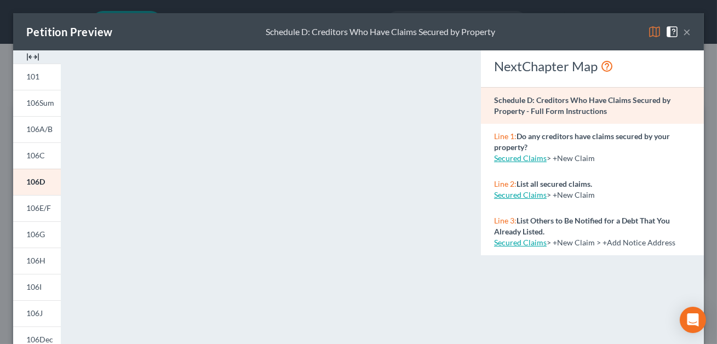
click at [688, 35] on button "×" at bounding box center [687, 31] width 8 height 13
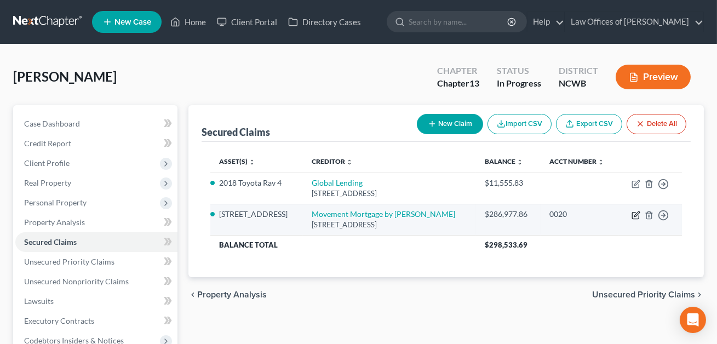
click at [635, 216] on icon "button" at bounding box center [636, 215] width 9 height 9
select select "15"
select select "3"
select select "0"
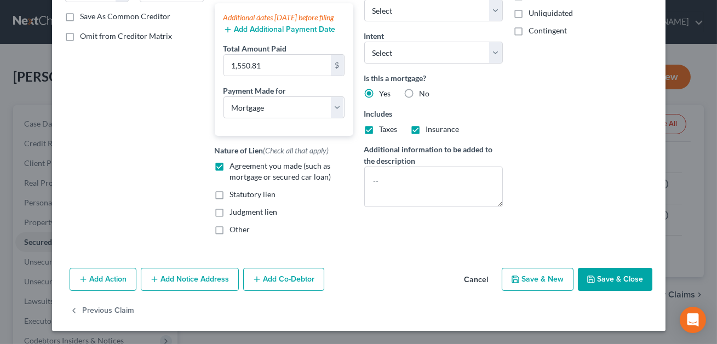
click at [615, 277] on button "Save & Close" at bounding box center [615, 279] width 74 height 23
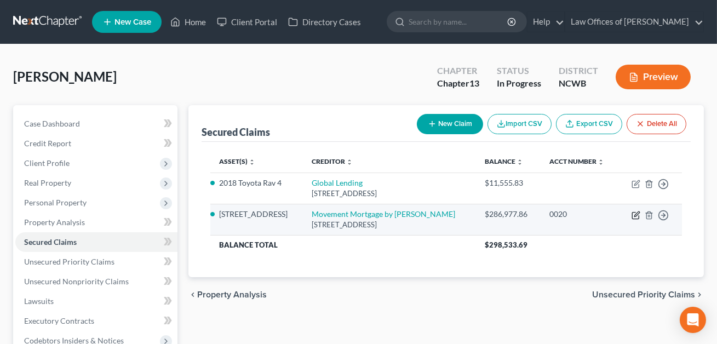
click at [633, 214] on icon "button" at bounding box center [636, 215] width 9 height 9
select select "15"
select select "3"
select select "0"
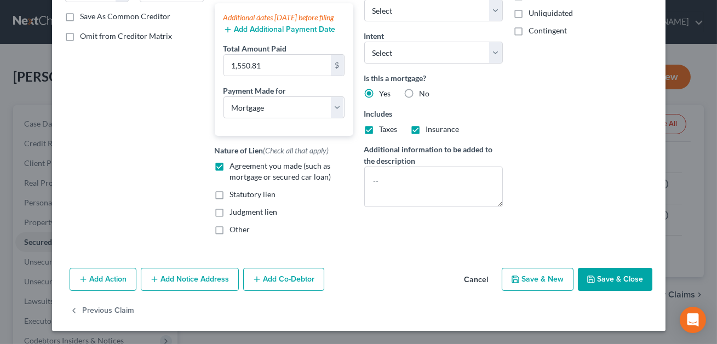
click at [613, 285] on button "Save & Close" at bounding box center [615, 279] width 74 height 23
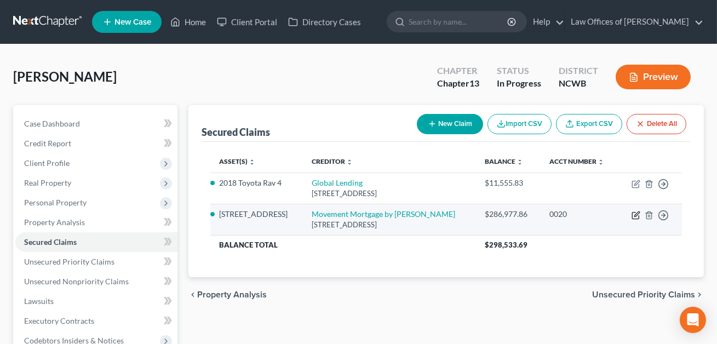
click at [635, 217] on icon "button" at bounding box center [636, 215] width 9 height 9
select select "15"
select select "3"
select select "0"
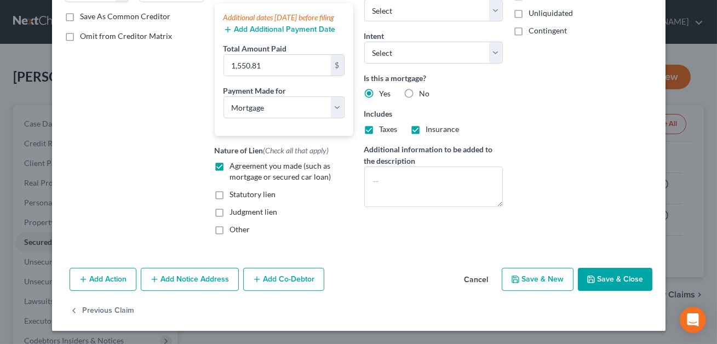
click at [611, 283] on button "Save & Close" at bounding box center [615, 279] width 74 height 23
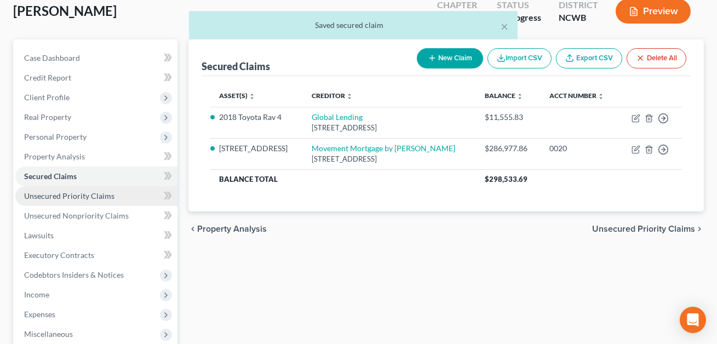
scroll to position [205, 0]
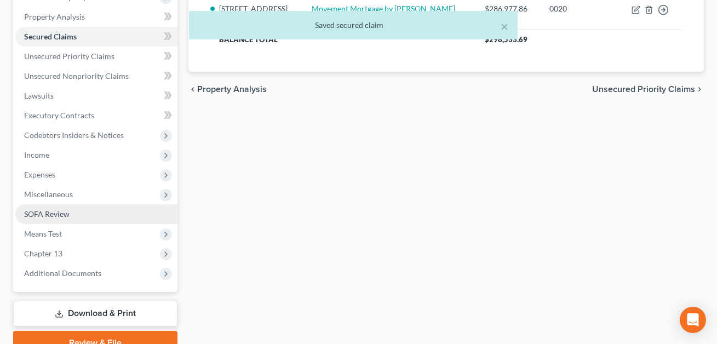
click at [84, 216] on link "SOFA Review" at bounding box center [96, 214] width 162 height 20
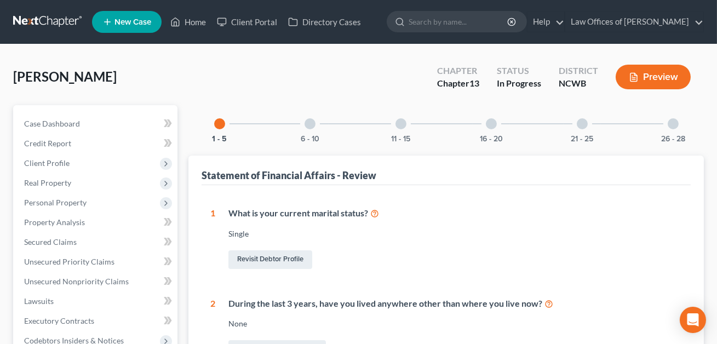
click at [310, 121] on div at bounding box center [310, 123] width 11 height 11
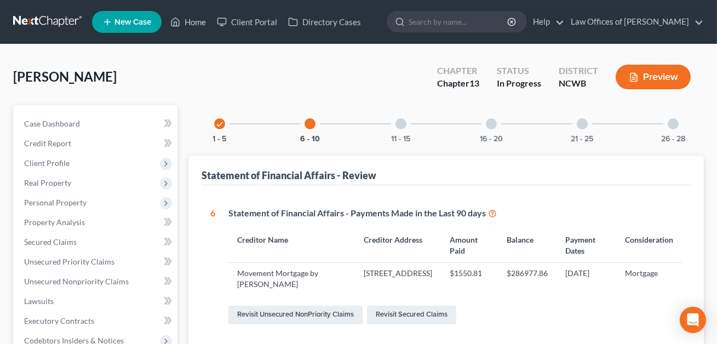
click at [405, 122] on div at bounding box center [401, 123] width 11 height 11
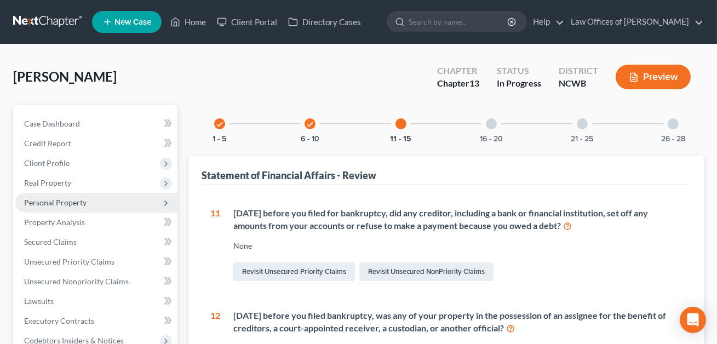
click at [61, 202] on span "Personal Property" at bounding box center [55, 202] width 62 height 9
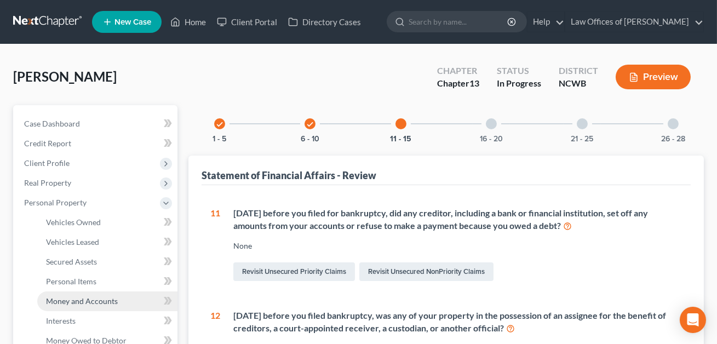
click at [59, 300] on span "Money and Accounts" at bounding box center [82, 300] width 72 height 9
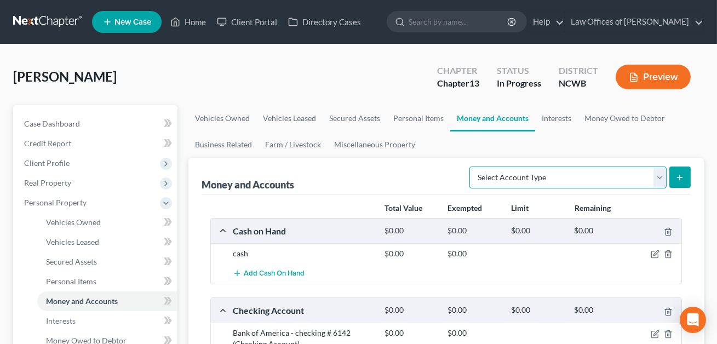
click at [515, 180] on select "Select Account Type Brokerage Cash on Hand Certificates of Deposit Checking Acc…" at bounding box center [567, 178] width 197 height 22
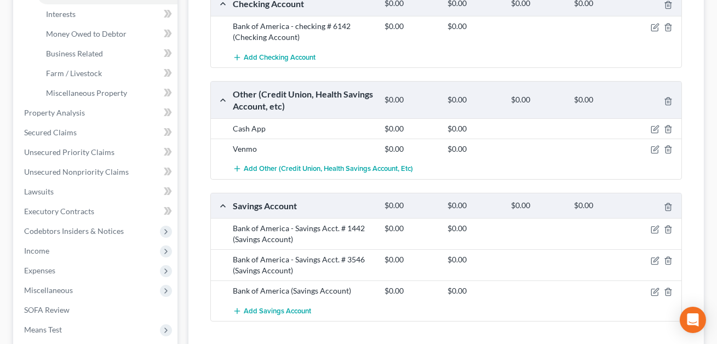
scroll to position [346, 0]
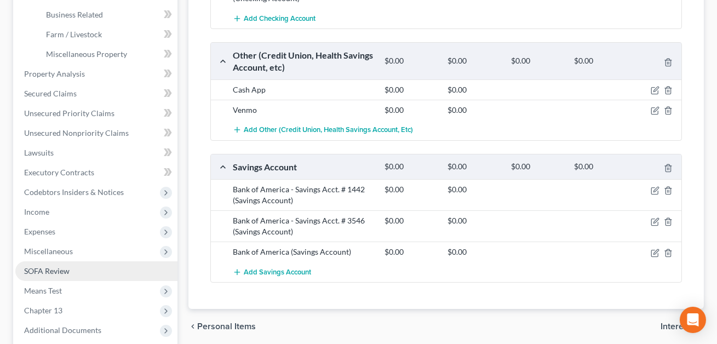
click at [49, 273] on span "SOFA Review" at bounding box center [46, 270] width 45 height 9
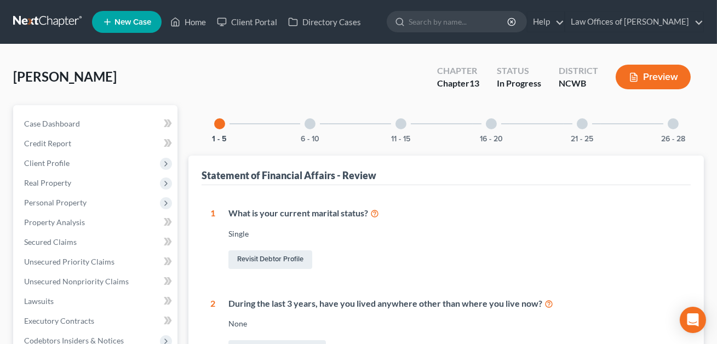
click at [489, 124] on div at bounding box center [491, 123] width 11 height 11
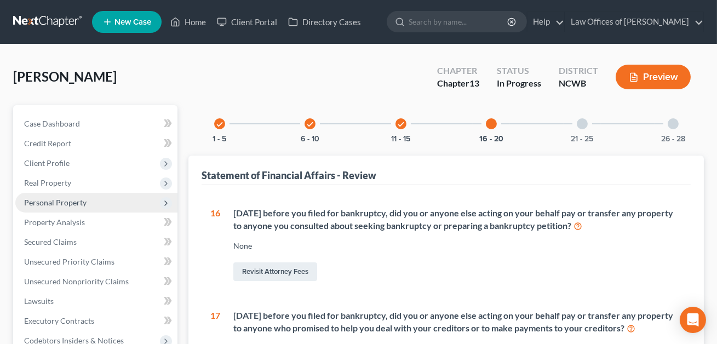
click at [56, 202] on span "Personal Property" at bounding box center [55, 202] width 62 height 9
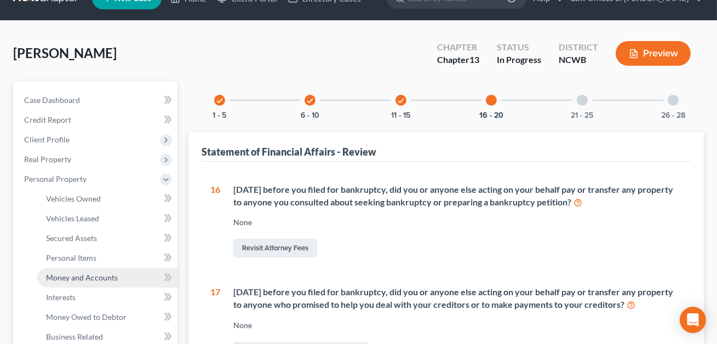
scroll to position [27, 0]
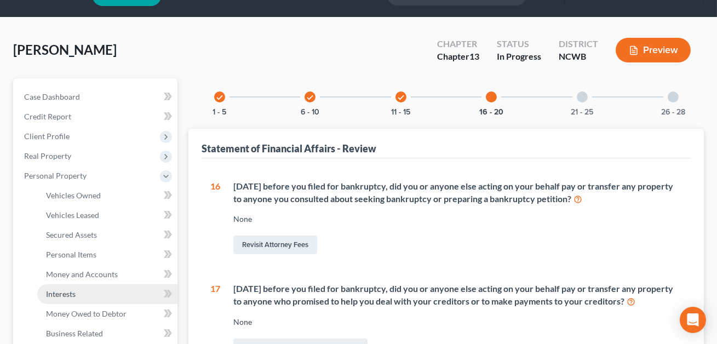
click at [70, 292] on span "Interests" at bounding box center [61, 293] width 30 height 9
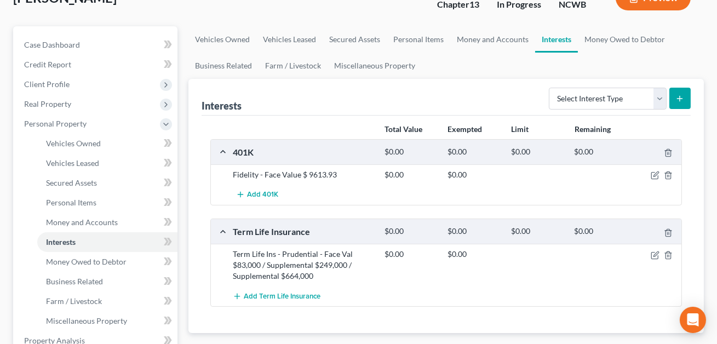
scroll to position [112, 0]
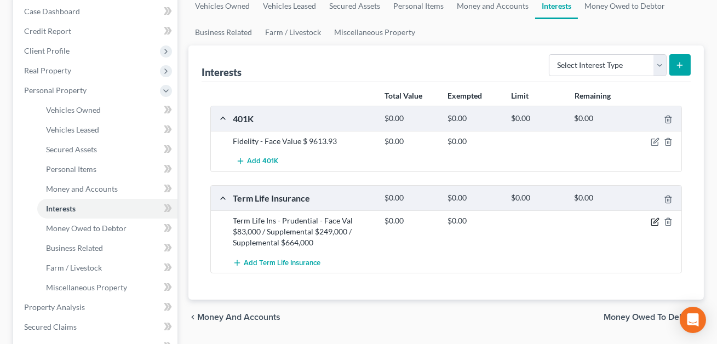
click at [655, 221] on icon "button" at bounding box center [656, 220] width 5 height 5
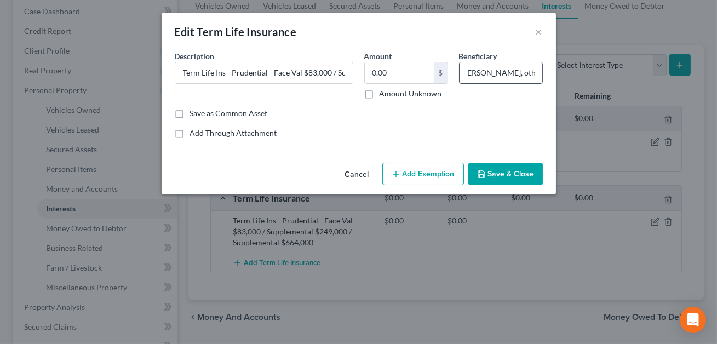
scroll to position [0, 259]
click at [507, 173] on button "Save & Close" at bounding box center [505, 174] width 74 height 23
